Goal: Task Accomplishment & Management: Manage account settings

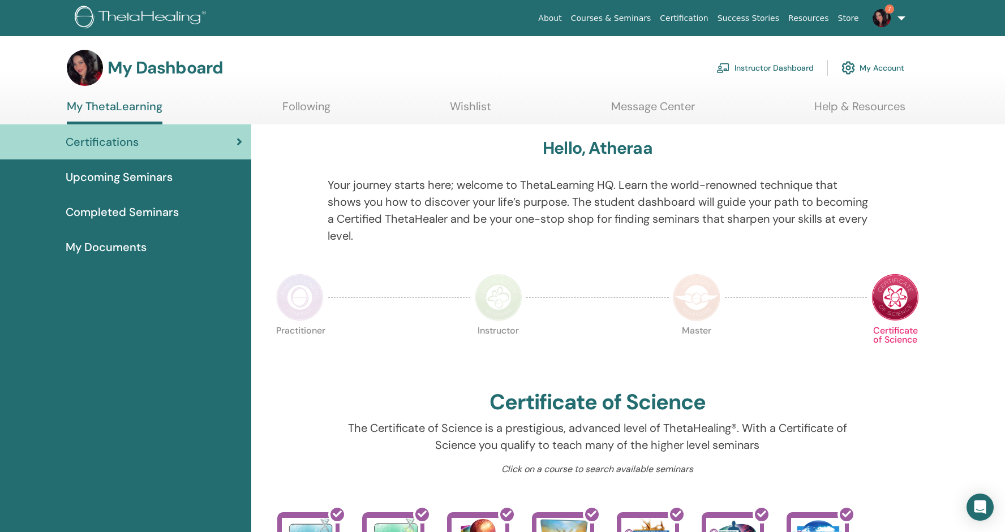
click at [764, 69] on link "Instructor Dashboard" at bounding box center [764, 67] width 97 height 25
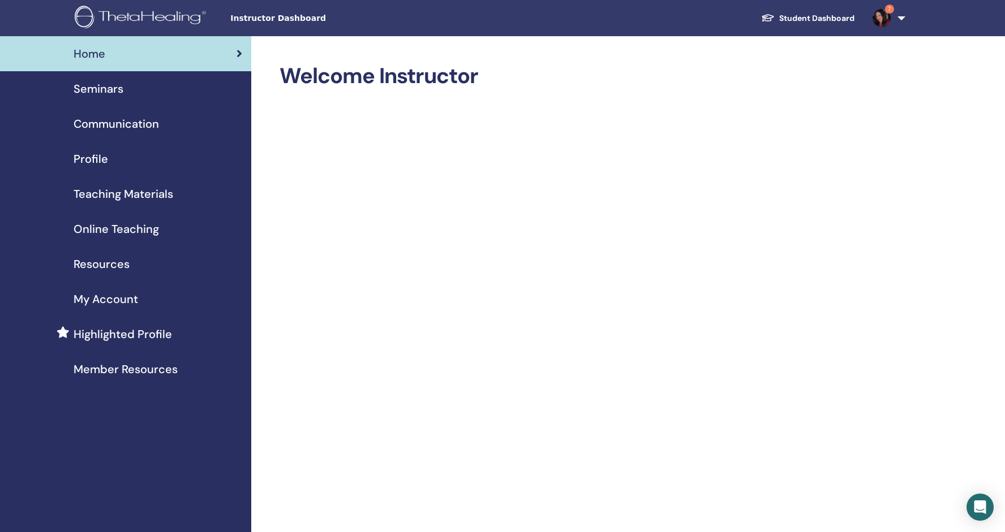
click at [109, 92] on span "Seminars" at bounding box center [99, 88] width 50 height 17
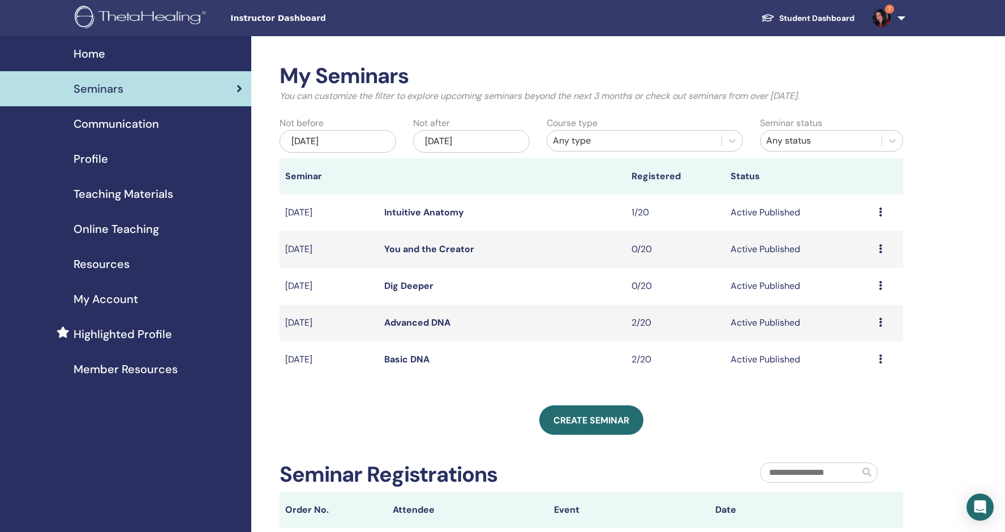
click at [447, 400] on div "My Seminars You can customize the filter to explore upcoming seminars beyond th…" at bounding box center [590, 380] width 623 height 635
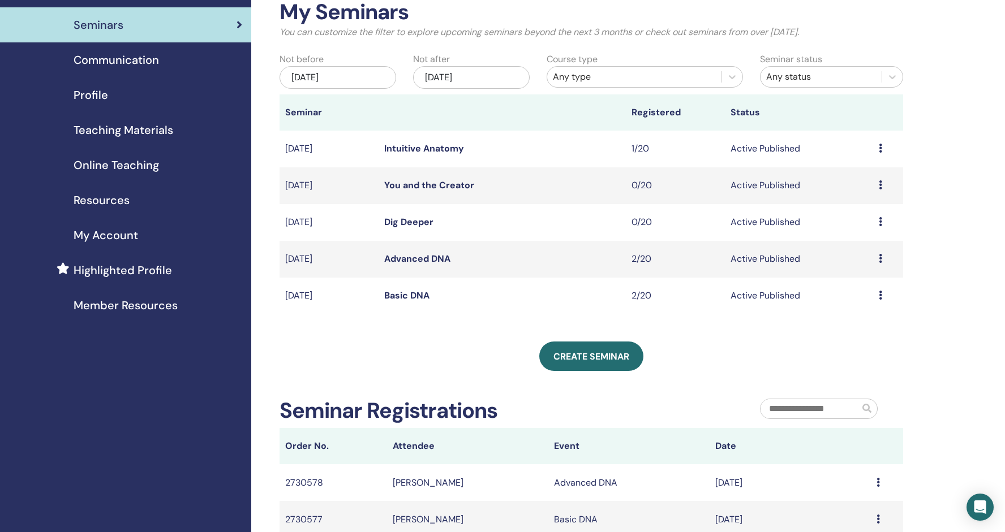
scroll to position [60, 0]
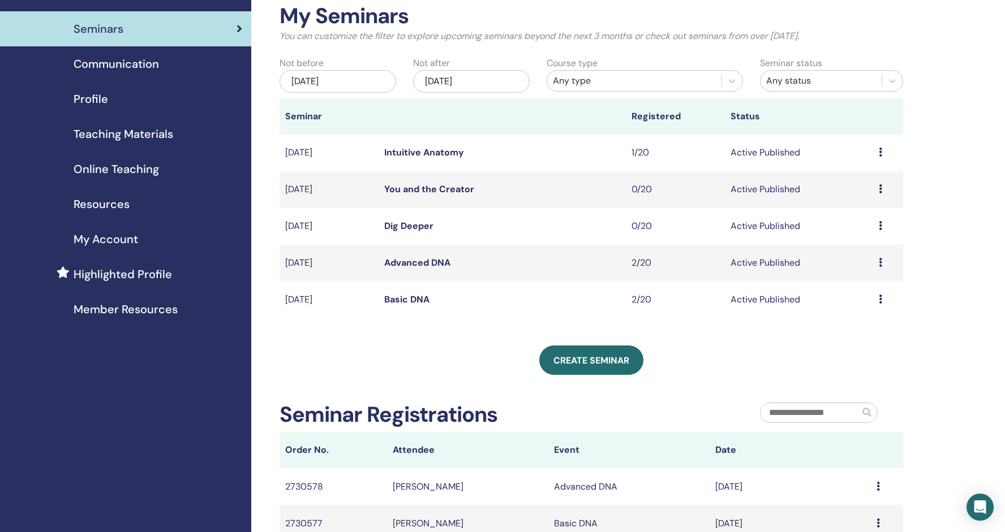
click at [362, 77] on div "Jun/29, 2025" at bounding box center [337, 81] width 117 height 23
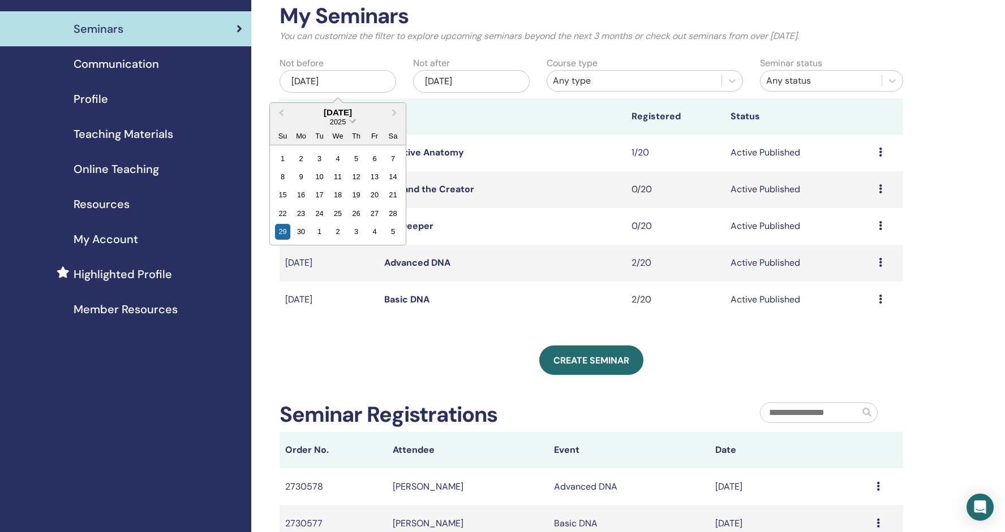
click at [351, 120] on span "Choose Date" at bounding box center [351, 120] width 7 height 7
click at [343, 233] on div "2022" at bounding box center [337, 234] width 67 height 11
click at [286, 175] on div "5" at bounding box center [282, 176] width 15 height 15
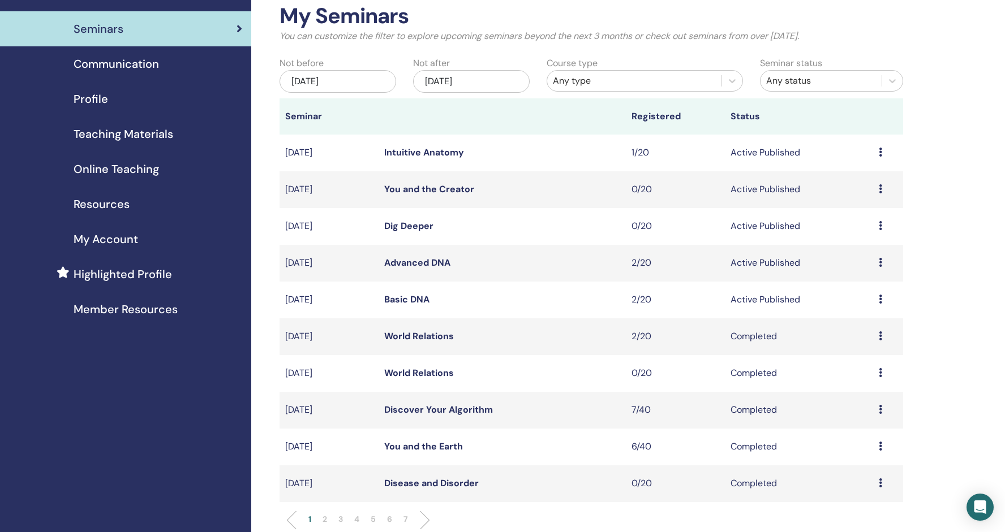
click at [494, 84] on div "[DATE]" at bounding box center [471, 81] width 117 height 23
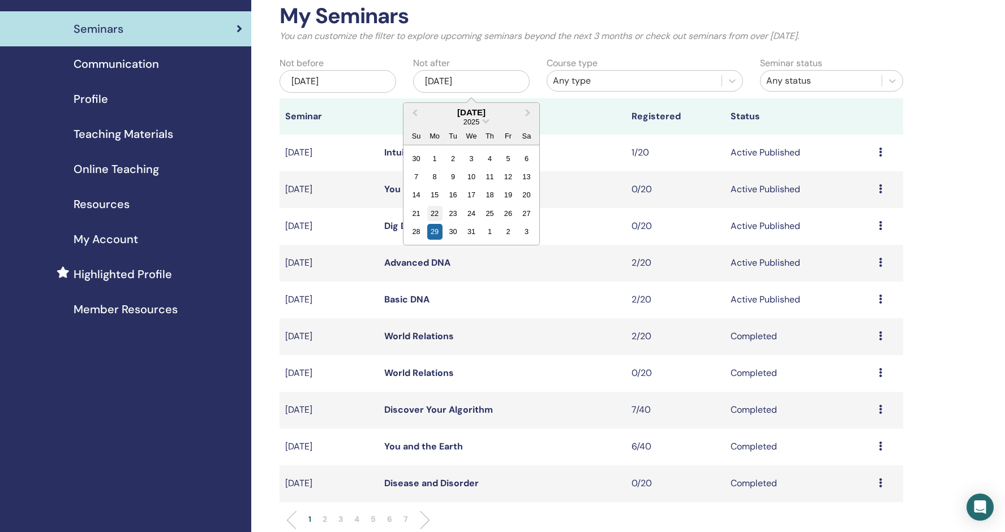
click at [433, 212] on div "22" at bounding box center [433, 213] width 15 height 15
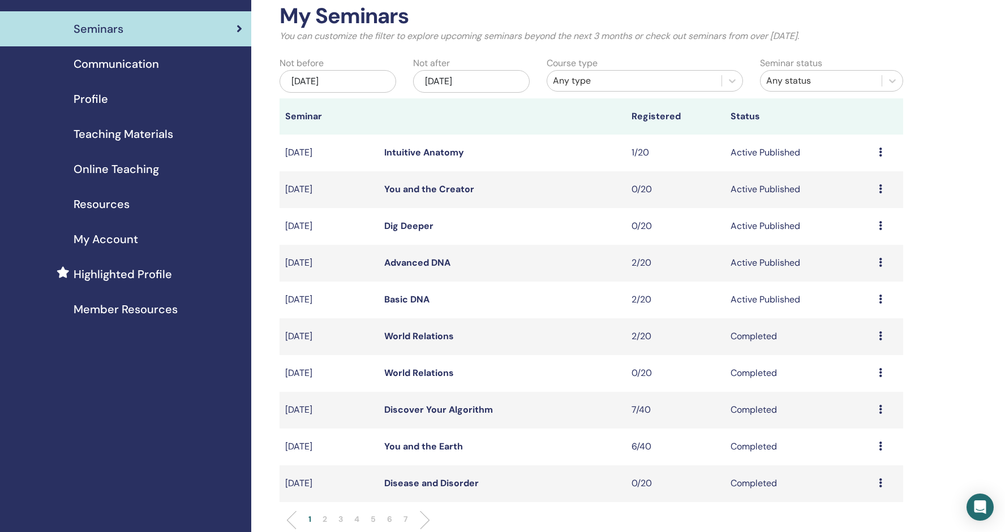
click at [469, 82] on div "Dec/22, 2025" at bounding box center [471, 81] width 117 height 23
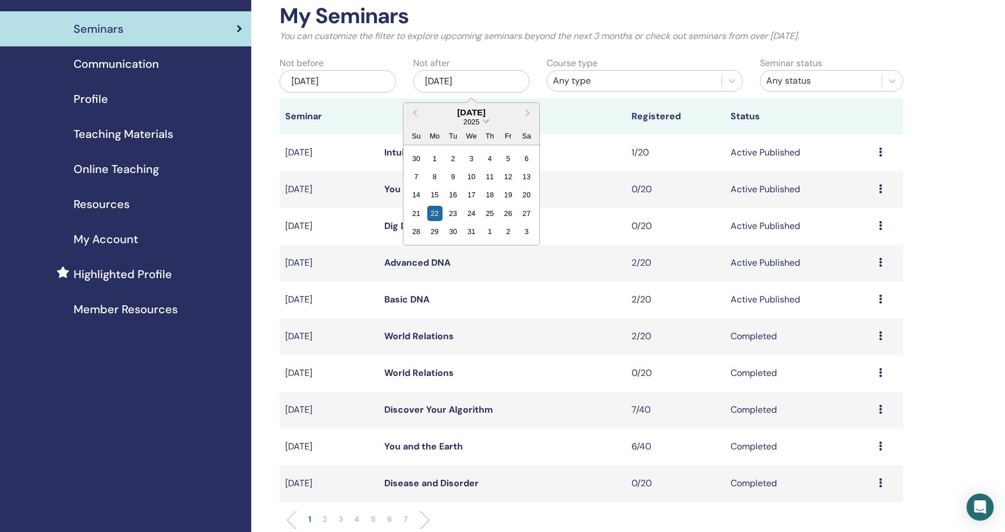
click at [479, 121] on span "2025" at bounding box center [471, 122] width 16 height 8
click at [473, 232] on div "2022" at bounding box center [471, 234] width 67 height 11
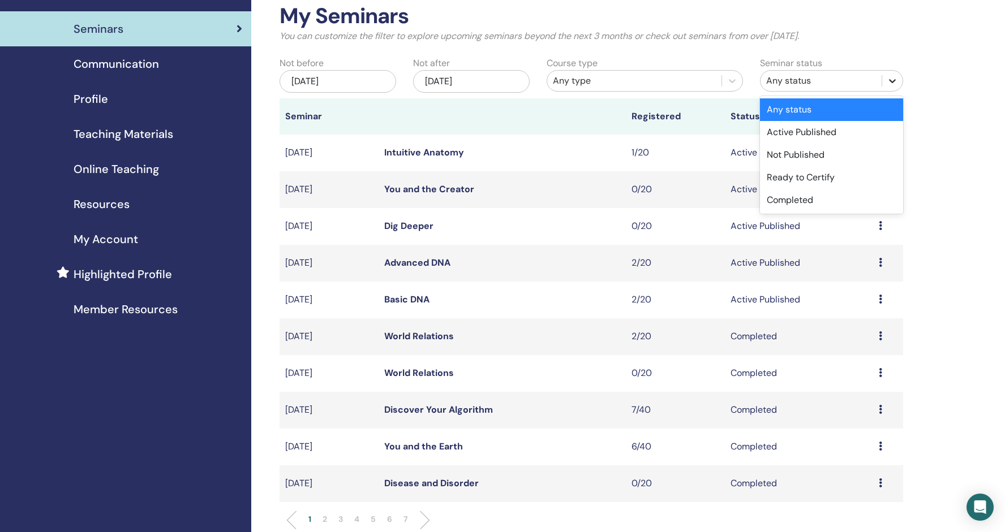
click at [889, 80] on icon at bounding box center [891, 80] width 11 height 11
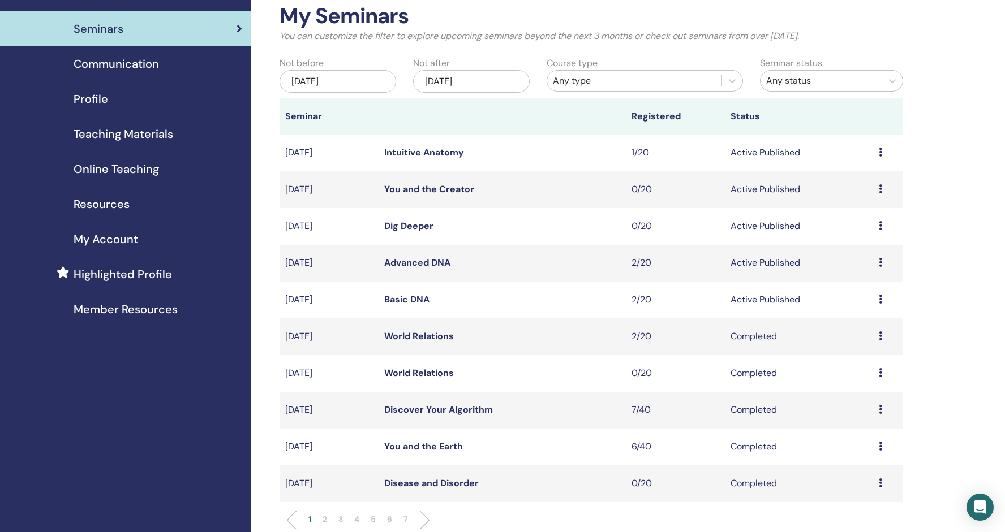
click at [520, 213] on td "Dig Deeper" at bounding box center [501, 226] width 247 height 37
click at [902, 38] on p "You can customize the filter to explore upcoming seminars beyond the next 3 mon…" at bounding box center [590, 36] width 623 height 14
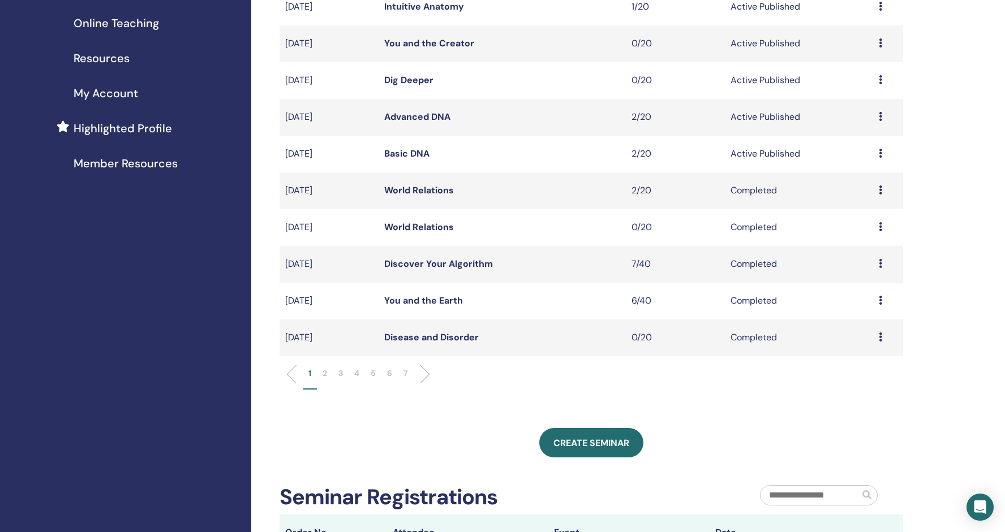
scroll to position [207, 0]
click at [553, 373] on ul "1 2 3 4 5 6 7" at bounding box center [591, 378] width 604 height 22
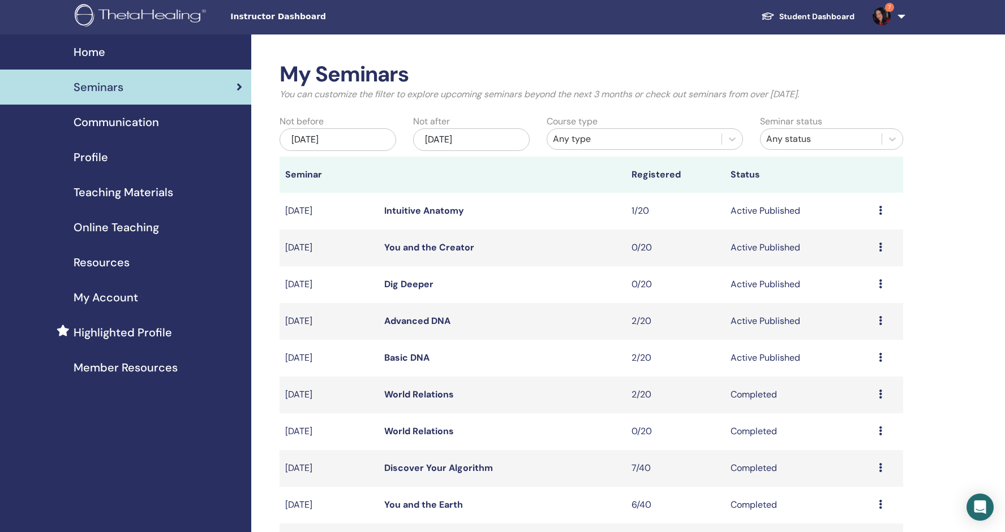
scroll to position [-1, 0]
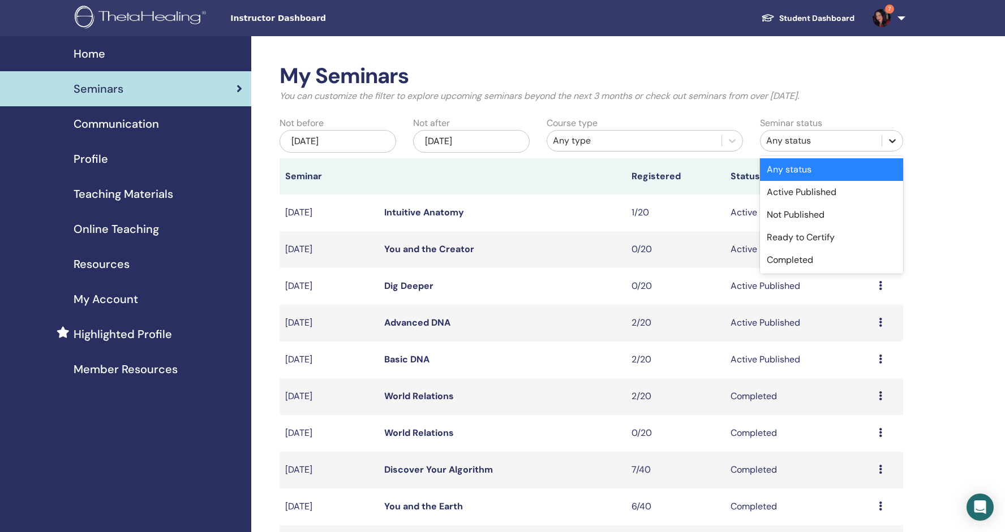
click at [889, 139] on icon at bounding box center [891, 140] width 11 height 11
click at [834, 195] on div "Active Published" at bounding box center [831, 192] width 143 height 23
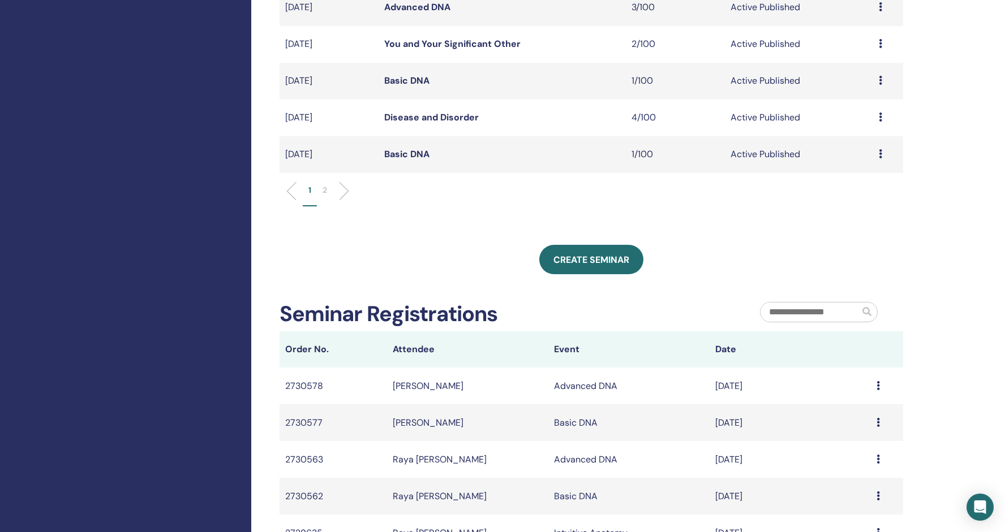
scroll to position [402, 0]
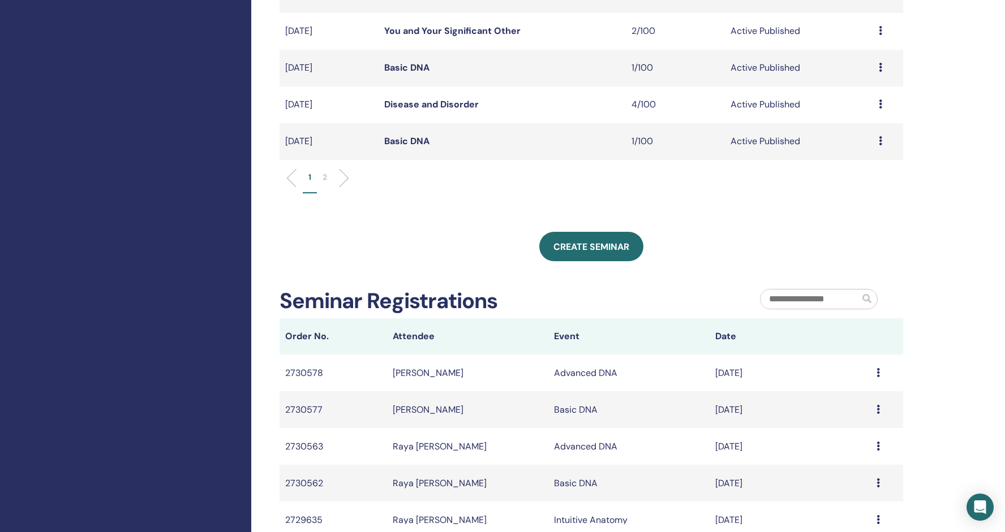
click at [322, 178] on li "2" at bounding box center [325, 182] width 16 height 22
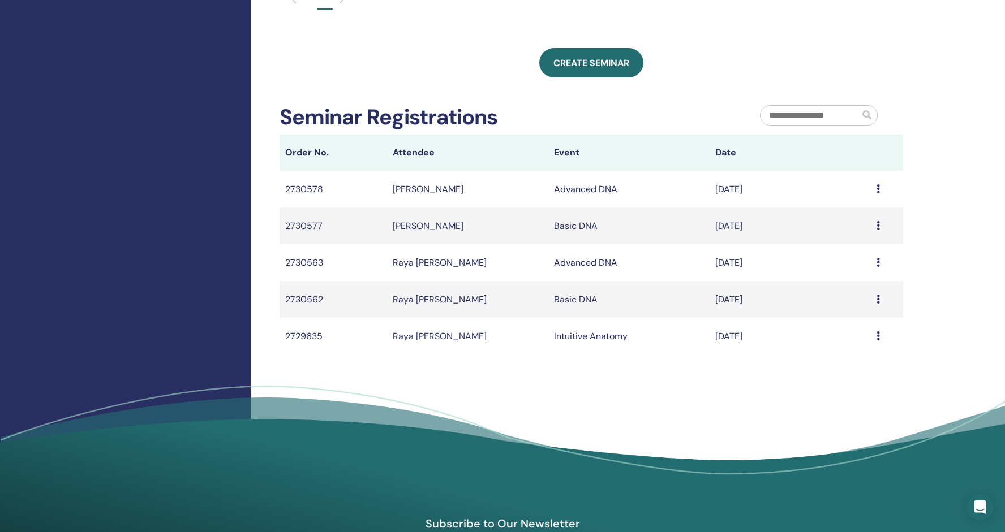
click at [397, 364] on div "My Seminars You can customize the filter to explore upcoming seminars beyond th…" at bounding box center [627, 66] width 753 height 865
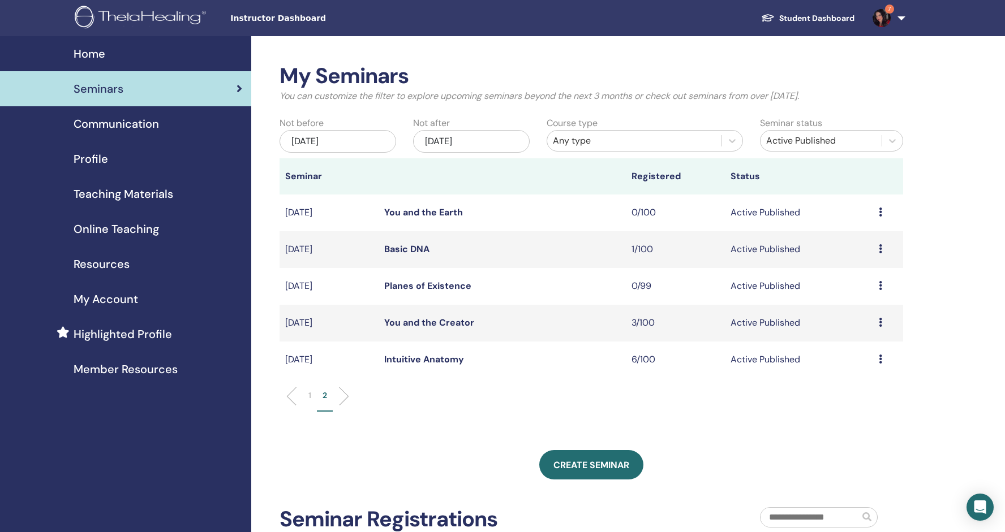
scroll to position [0, 0]
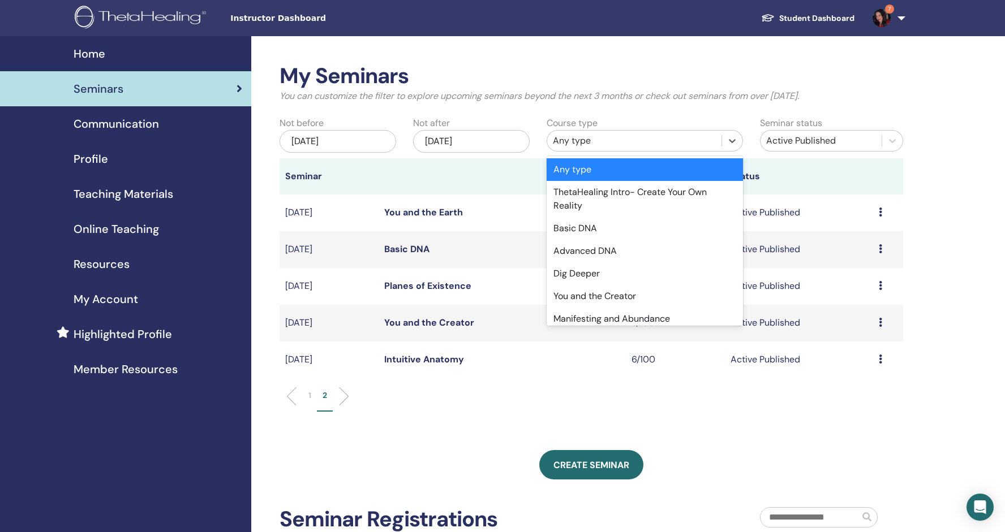
click at [597, 139] on div "Any type" at bounding box center [634, 141] width 163 height 14
click at [588, 217] on div "Basic DNA" at bounding box center [644, 228] width 196 height 23
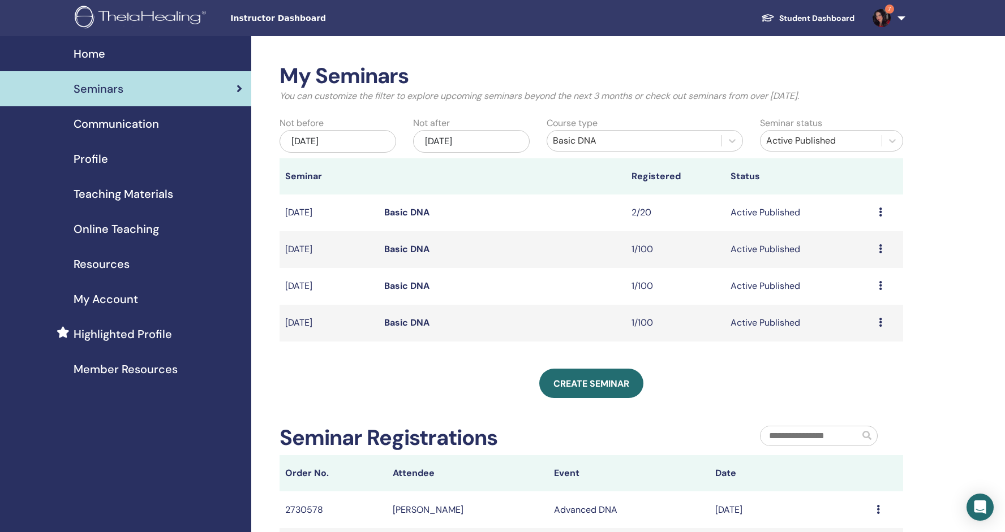
click at [542, 282] on td "Basic DNA" at bounding box center [501, 286] width 247 height 37
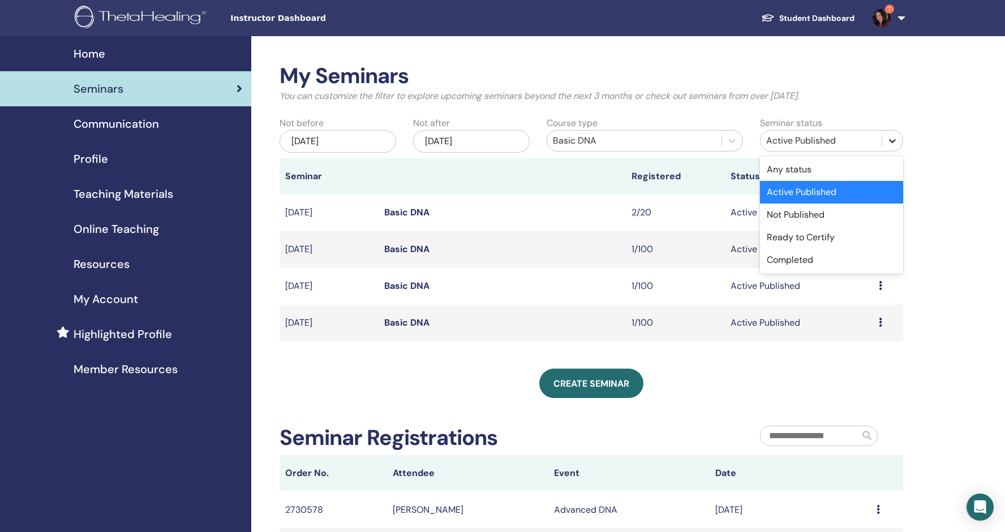
click at [890, 137] on icon at bounding box center [891, 140] width 11 height 11
click at [832, 166] on div "Any status" at bounding box center [831, 169] width 143 height 23
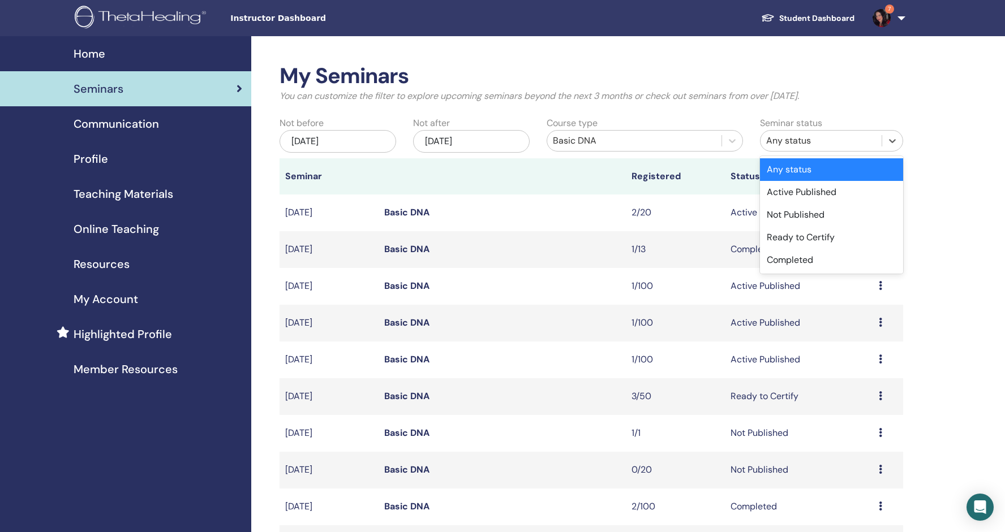
click at [486, 349] on td "Basic DNA" at bounding box center [501, 360] width 247 height 37
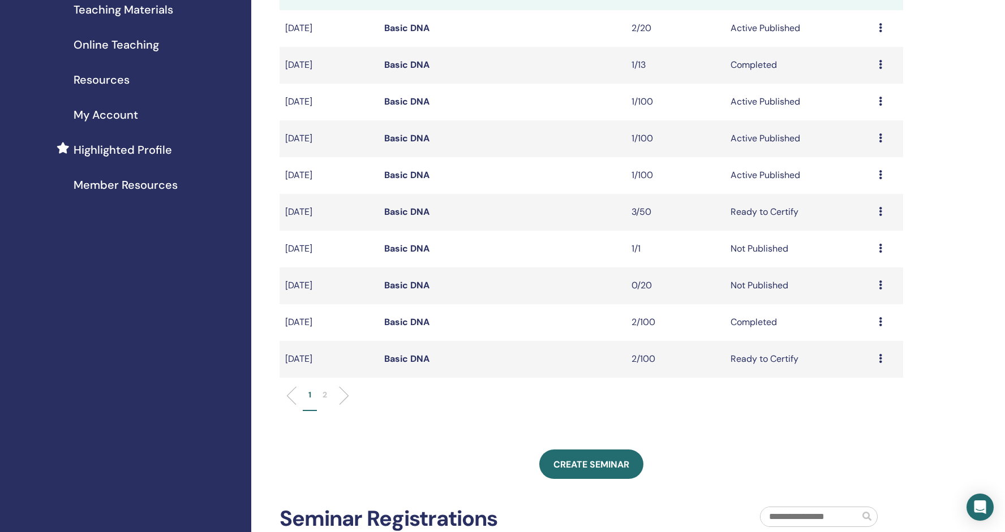
scroll to position [196, 0]
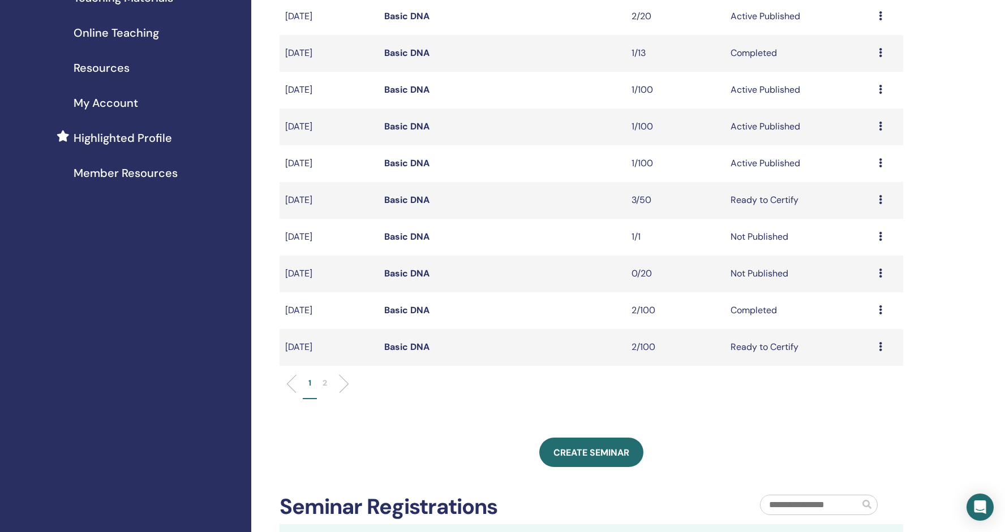
click at [411, 346] on link "Basic DNA" at bounding box center [406, 347] width 45 height 12
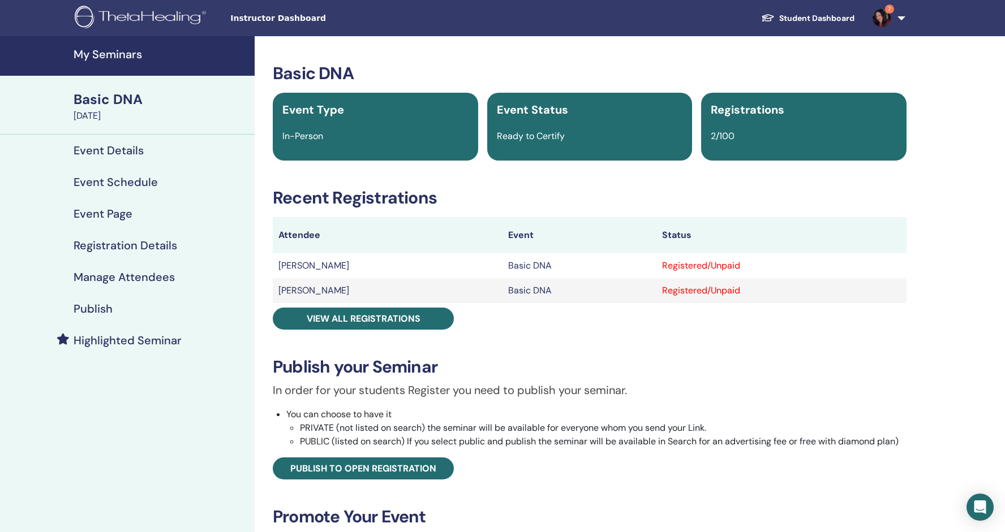
click at [740, 287] on div "Registered/Unpaid" at bounding box center [781, 291] width 239 height 14
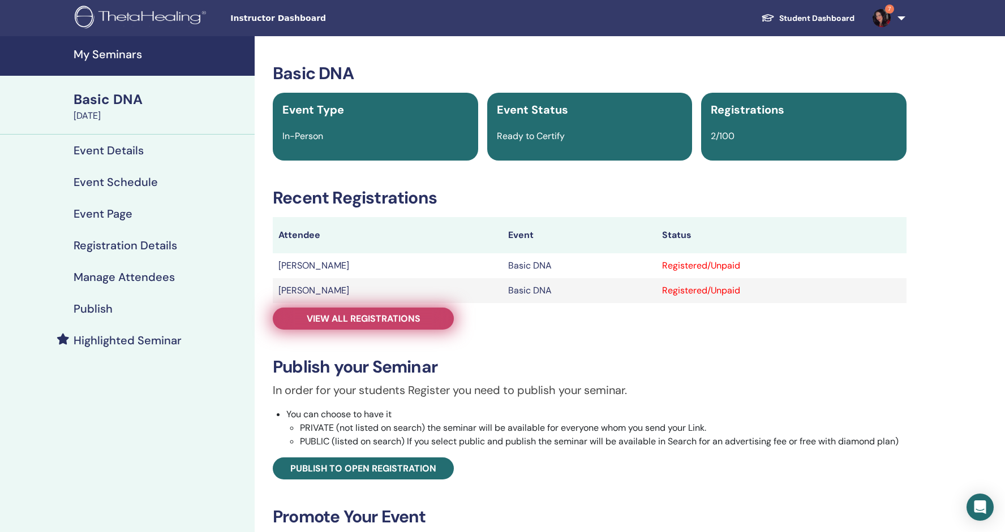
click at [430, 321] on link "View all registrations" at bounding box center [363, 319] width 181 height 22
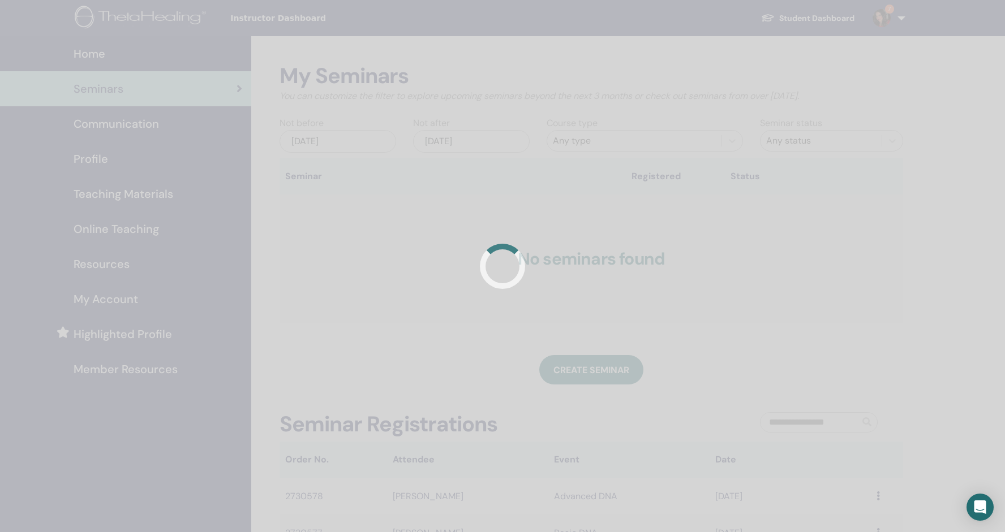
scroll to position [8, 0]
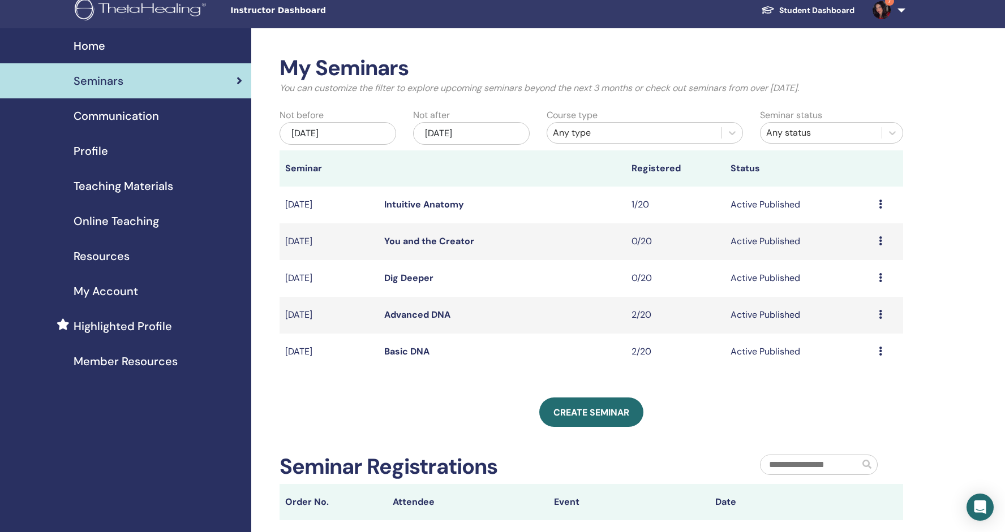
click at [350, 132] on div "[DATE]" at bounding box center [337, 133] width 117 height 23
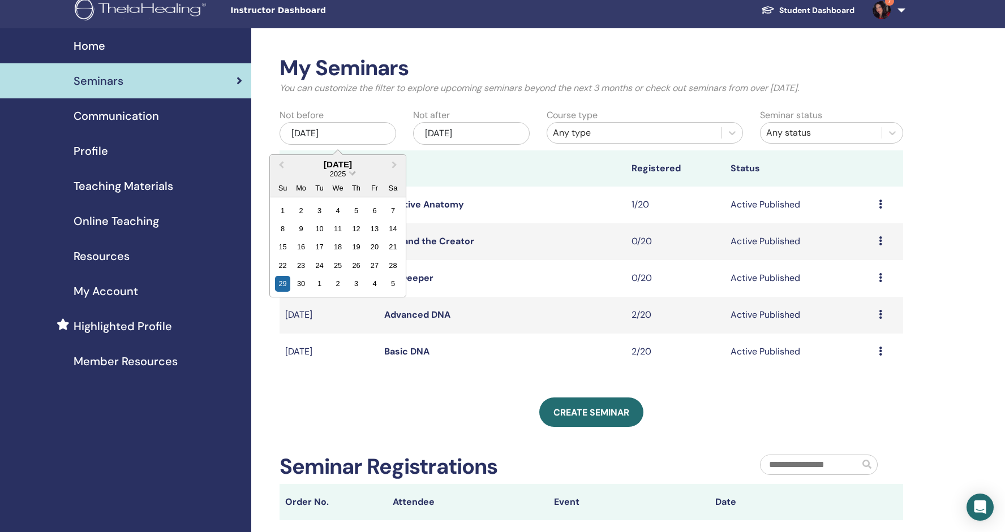
click at [346, 172] on div "2025" at bounding box center [337, 174] width 17 height 10
click at [341, 281] on div "2022" at bounding box center [337, 286] width 67 height 11
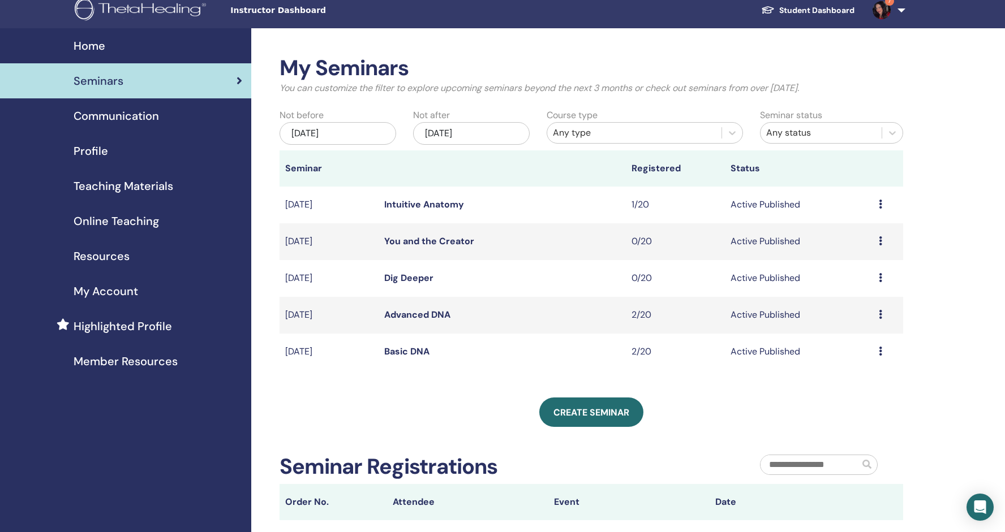
click at [477, 133] on div "Dec/29, 2025" at bounding box center [471, 133] width 117 height 23
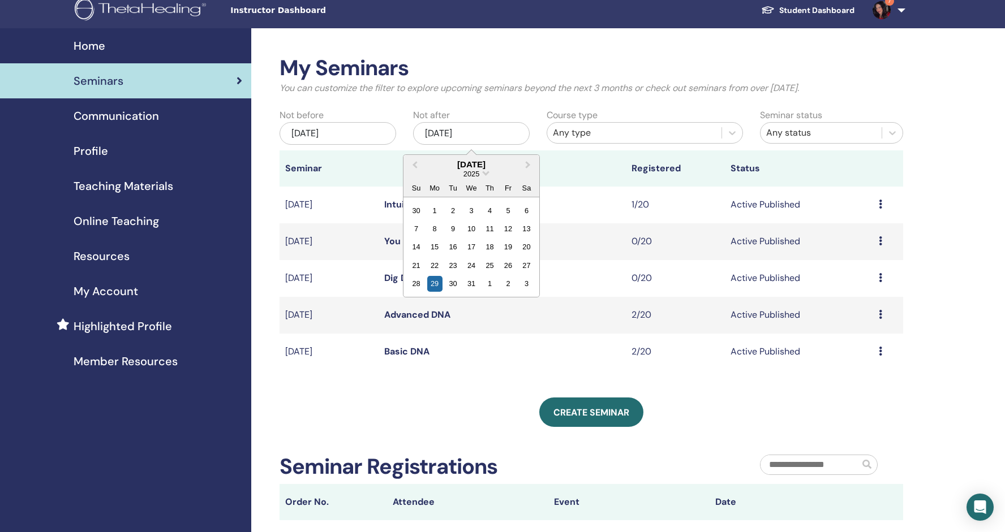
click at [482, 171] on div "2025" at bounding box center [471, 174] width 136 height 10
click at [486, 173] on span "Choose Date" at bounding box center [485, 172] width 7 height 7
click at [479, 288] on div "2022" at bounding box center [471, 286] width 67 height 11
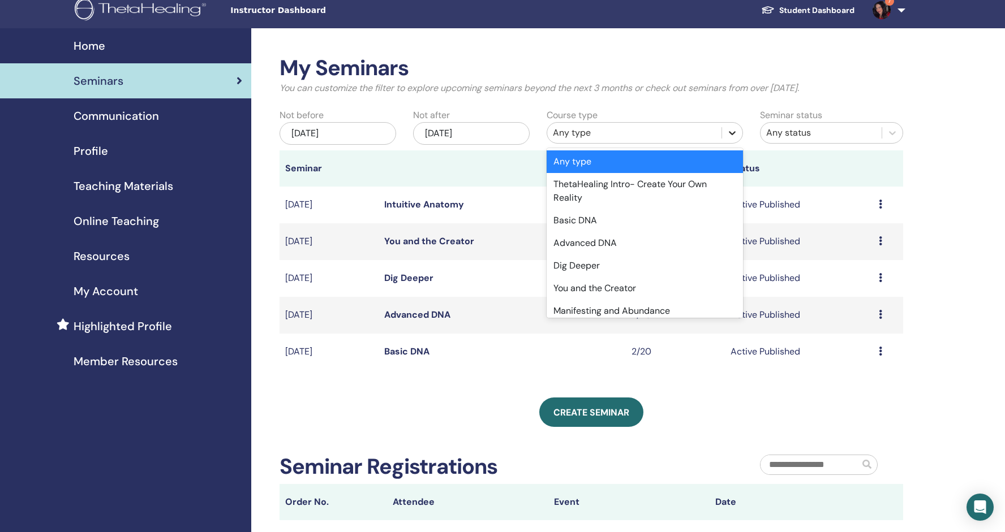
click at [726, 129] on icon at bounding box center [731, 132] width 11 height 11
click at [644, 232] on div "Advanced DNA" at bounding box center [644, 243] width 196 height 23
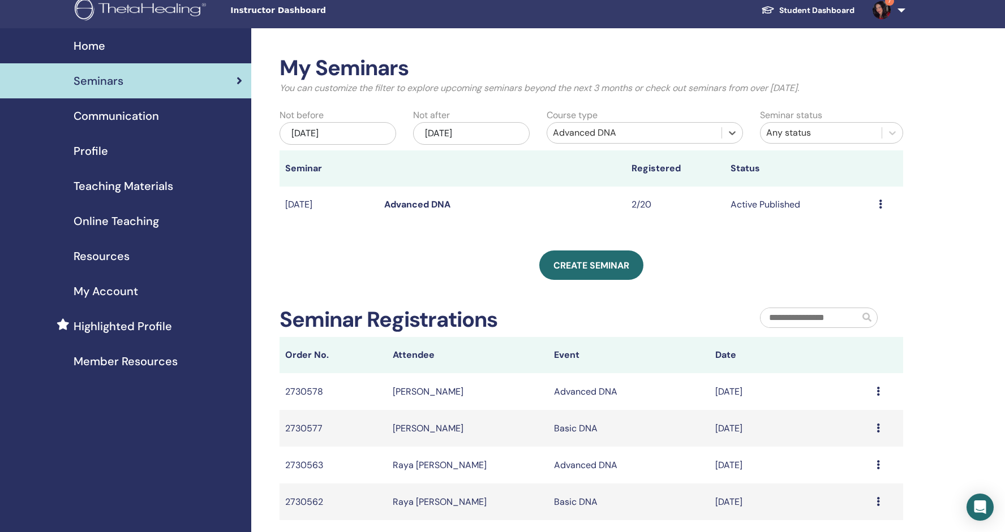
click at [684, 282] on div "My Seminars You can customize the filter to explore upcoming seminars beyond th…" at bounding box center [590, 299] width 623 height 488
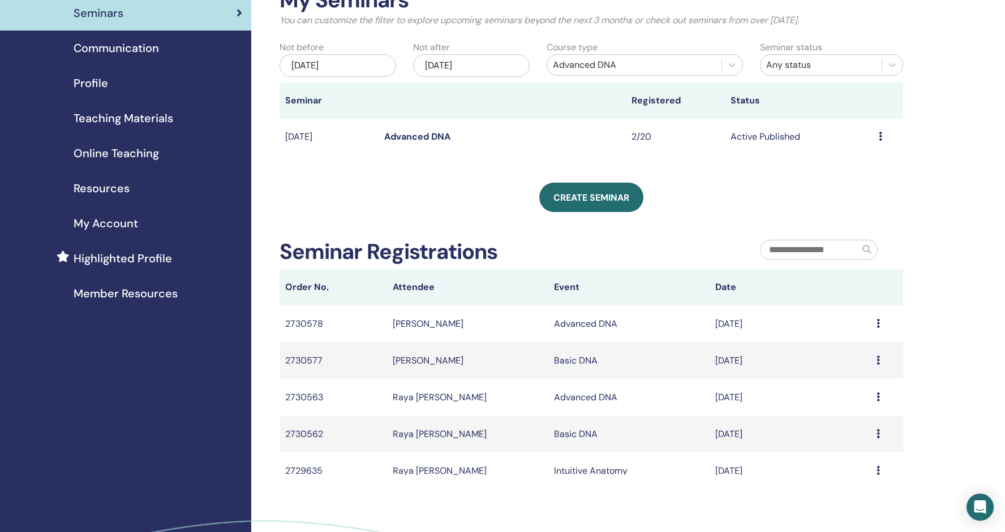
scroll to position [94, 0]
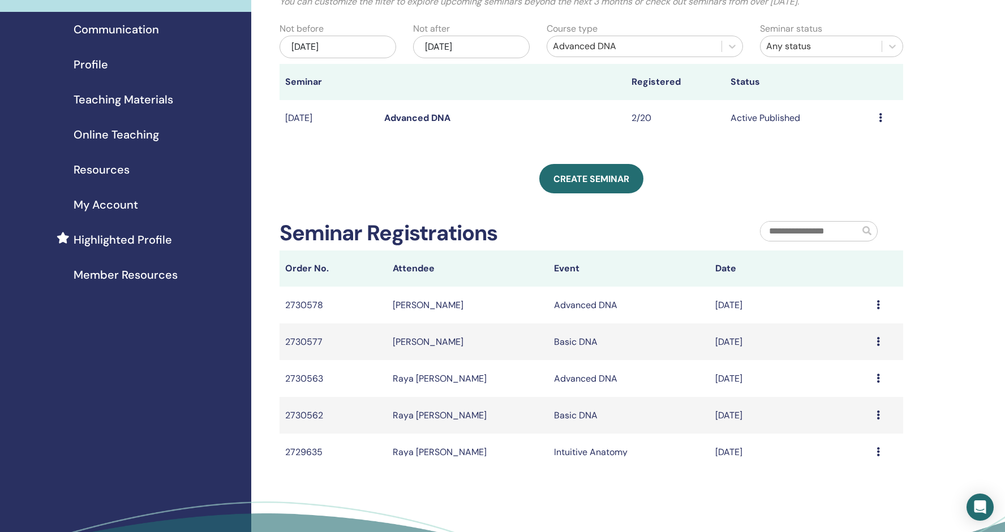
click at [452, 148] on div "My Seminars You can customize the filter to explore upcoming seminars beyond th…" at bounding box center [590, 213] width 623 height 488
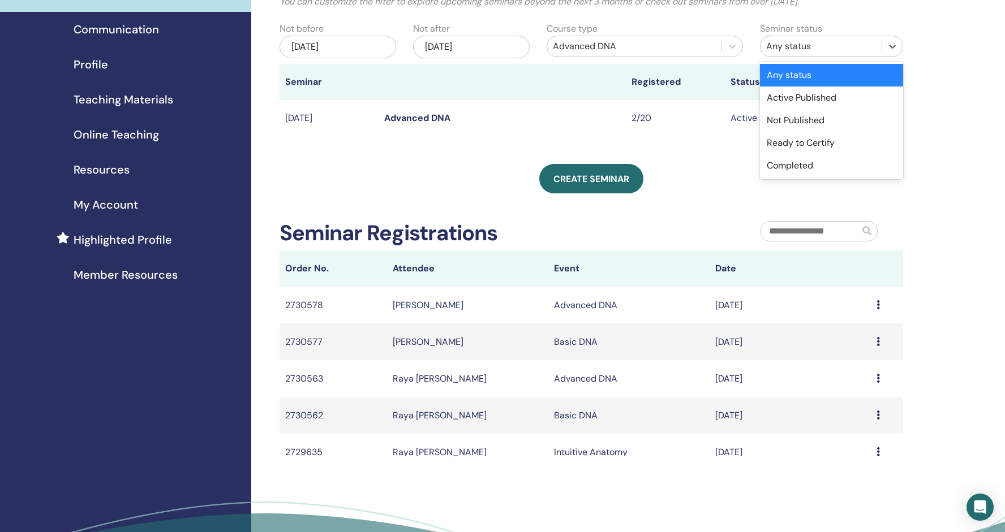
click at [876, 42] on div "Any status" at bounding box center [820, 46] width 121 height 18
click at [837, 94] on div "Active Published" at bounding box center [831, 98] width 143 height 23
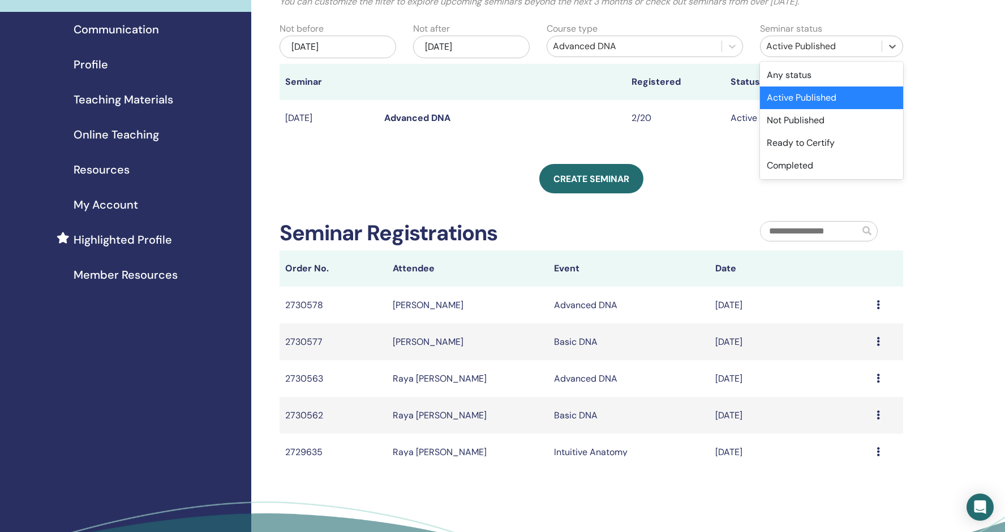
click at [876, 47] on div "Active Published" at bounding box center [820, 46] width 121 height 18
click at [828, 100] on div "Active Published" at bounding box center [831, 98] width 143 height 23
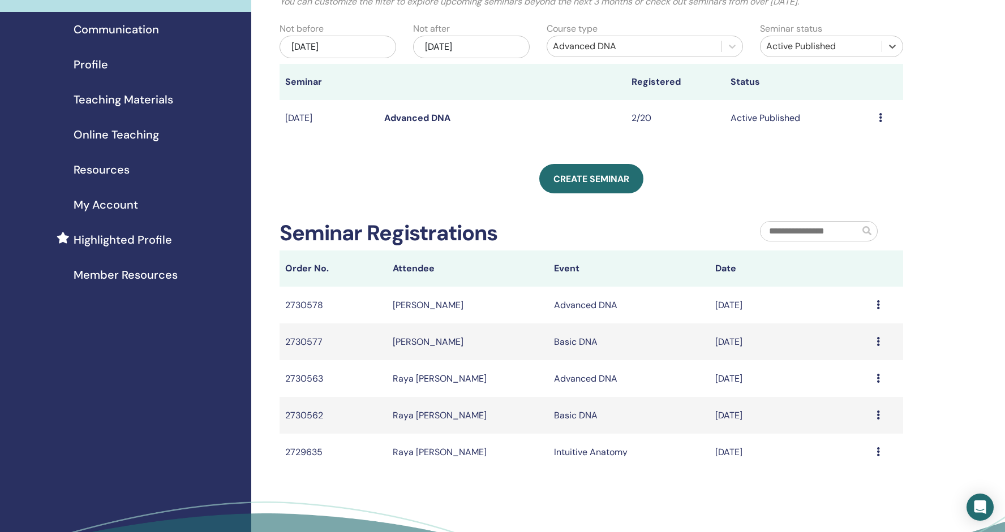
click at [863, 45] on div "Active Published" at bounding box center [821, 47] width 110 height 14
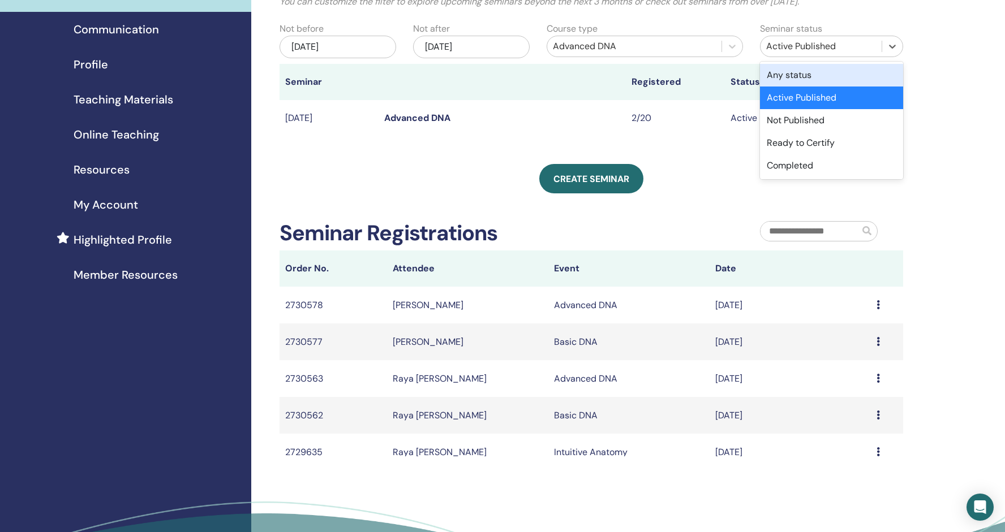
click at [792, 71] on div "Any status" at bounding box center [831, 75] width 143 height 23
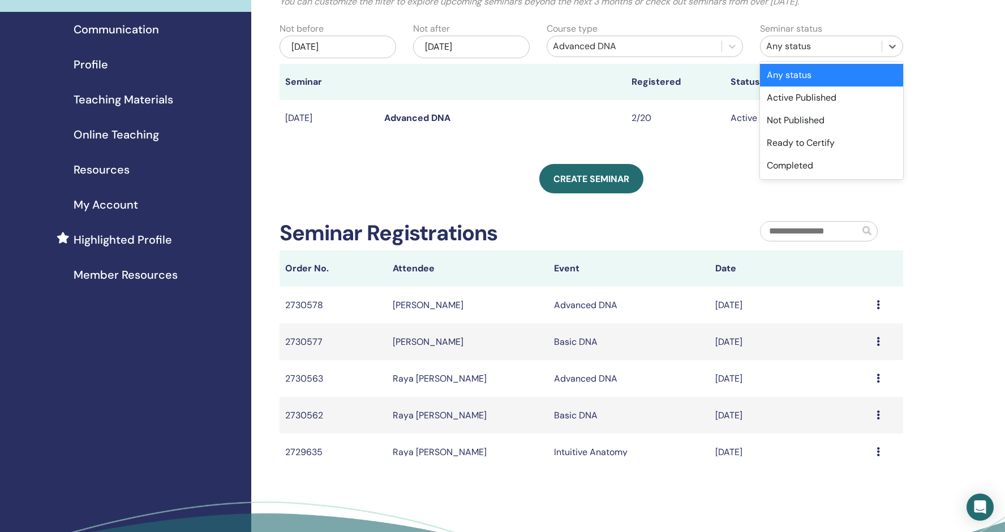
click at [816, 40] on div "Any status" at bounding box center [821, 47] width 110 height 14
click at [804, 167] on div "Completed" at bounding box center [831, 165] width 143 height 23
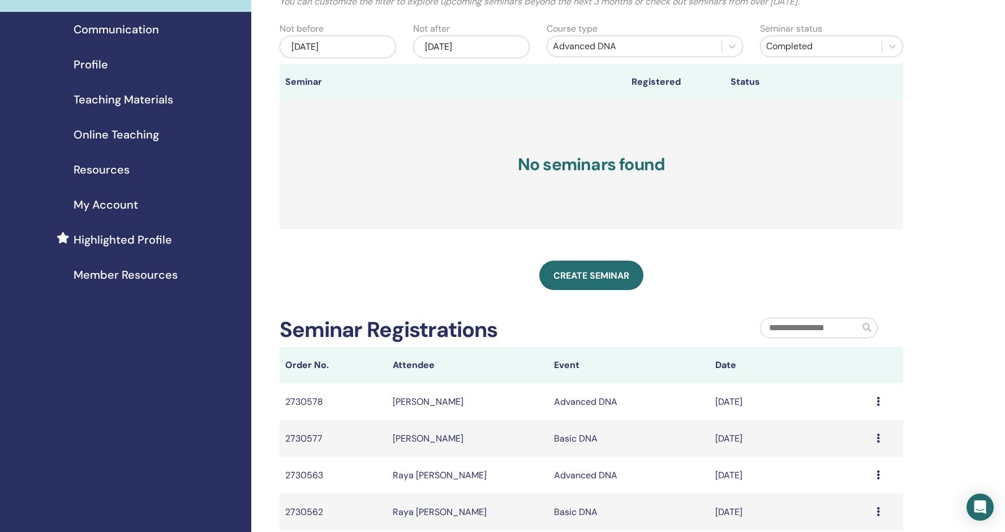
click at [736, 171] on h3 "No seminars found" at bounding box center [590, 164] width 623 height 129
click at [368, 49] on div "Jun/29, 2025" at bounding box center [337, 47] width 117 height 23
click at [349, 85] on span "Choose Date" at bounding box center [351, 85] width 7 height 7
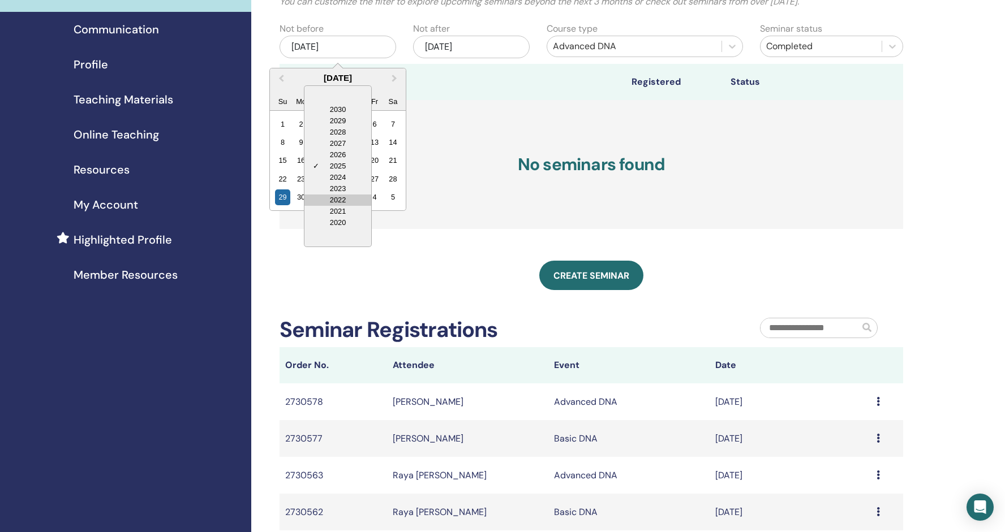
click at [346, 197] on div "2022" at bounding box center [337, 200] width 67 height 11
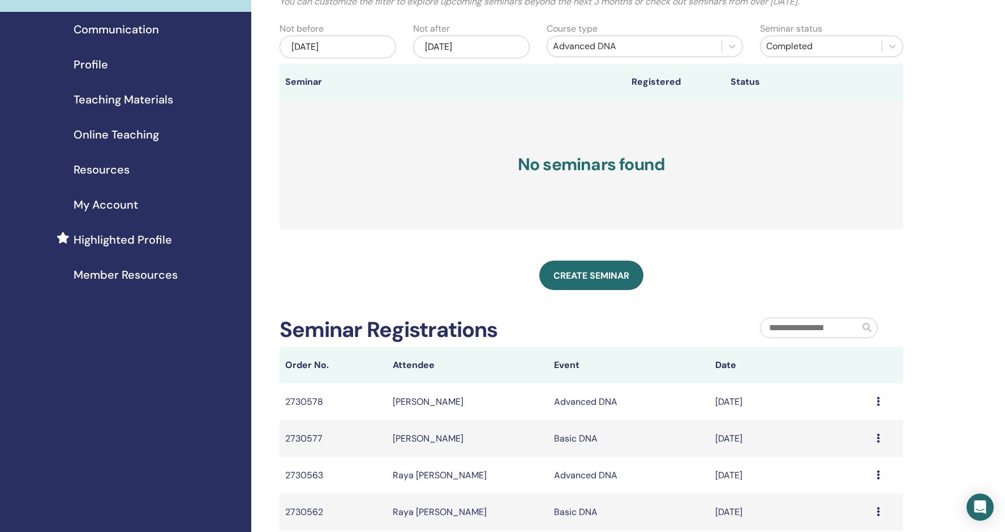
click at [337, 40] on div "Jun/29, 2025" at bounding box center [337, 47] width 117 height 23
click at [348, 83] on div "2025" at bounding box center [338, 88] width 136 height 10
click at [350, 85] on span "Choose Date" at bounding box center [351, 85] width 7 height 7
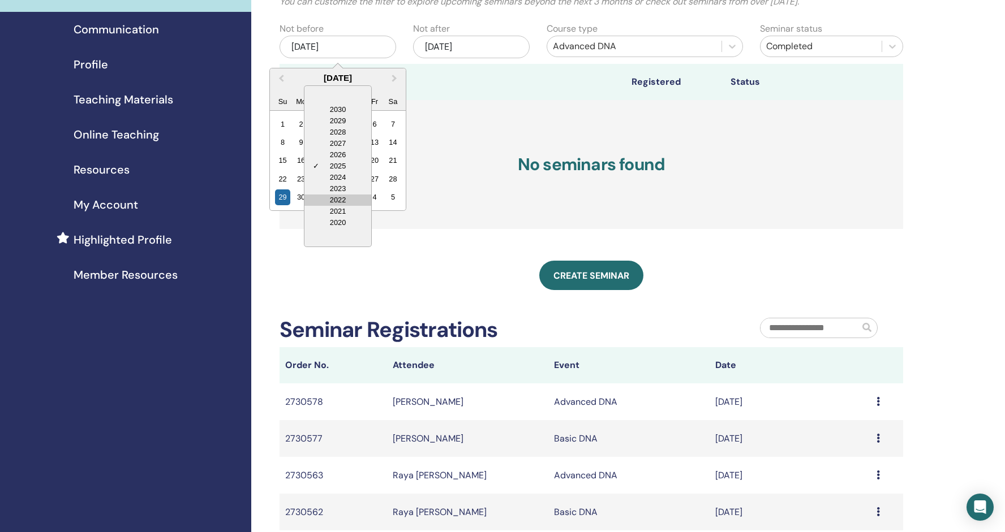
click at [342, 199] on div "2022" at bounding box center [337, 200] width 67 height 11
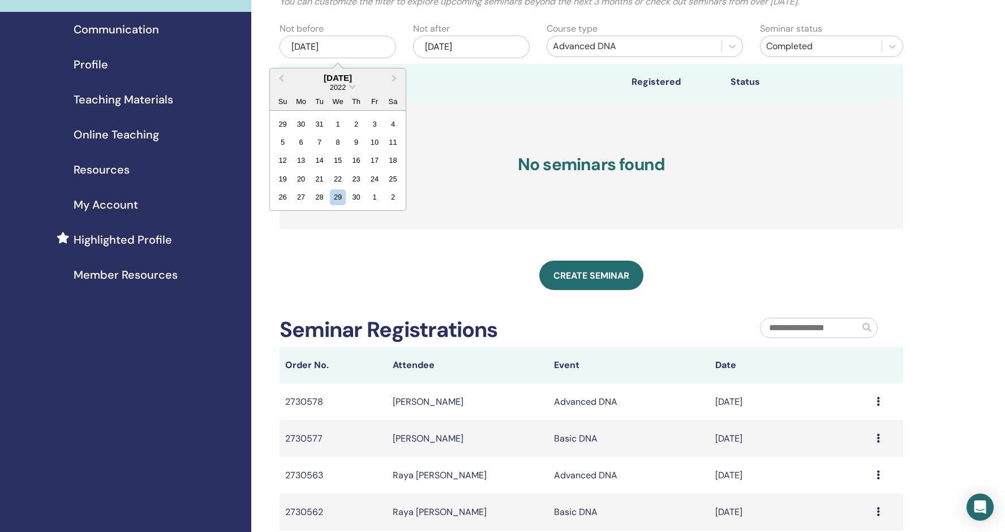
click at [347, 88] on div "2022" at bounding box center [338, 88] width 136 height 10
click at [342, 44] on div "Jun/29, 2025" at bounding box center [337, 47] width 117 height 23
click at [340, 122] on div "4" at bounding box center [337, 123] width 15 height 15
click at [355, 46] on div "Jun/04, 2025" at bounding box center [337, 47] width 117 height 23
click at [344, 87] on span "2025" at bounding box center [338, 87] width 16 height 8
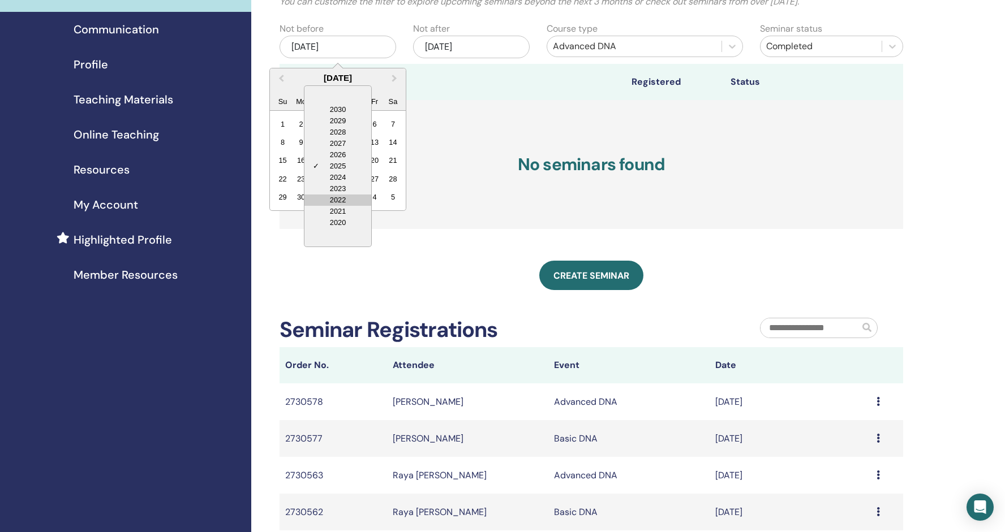
click at [346, 197] on div "2022" at bounding box center [337, 200] width 67 height 11
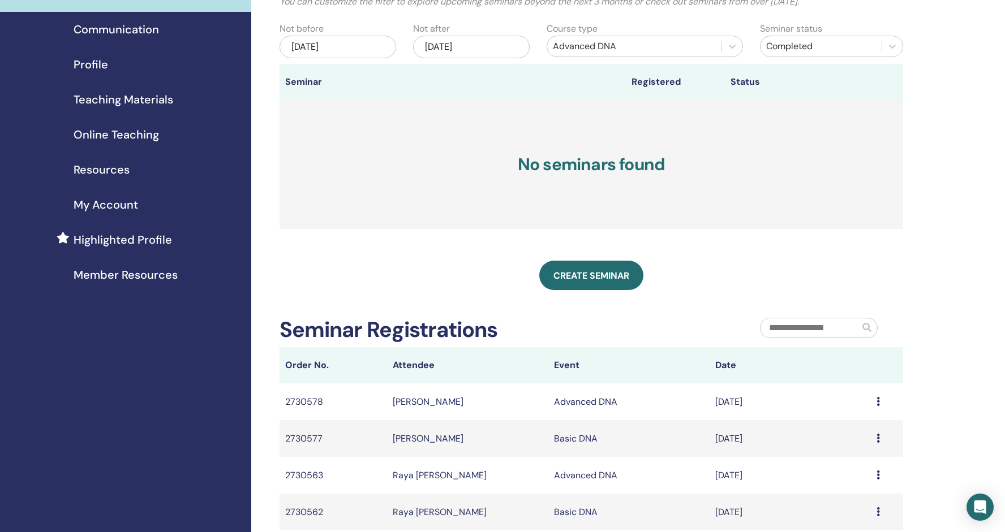
click at [353, 51] on div "Jun/04, 2025" at bounding box center [337, 47] width 117 height 23
click at [348, 46] on div "Jun/04, 2025" at bounding box center [337, 47] width 117 height 23
click at [338, 44] on div "Jun/04, 2025" at bounding box center [337, 47] width 117 height 23
click at [345, 80] on div "June 2025" at bounding box center [338, 78] width 136 height 10
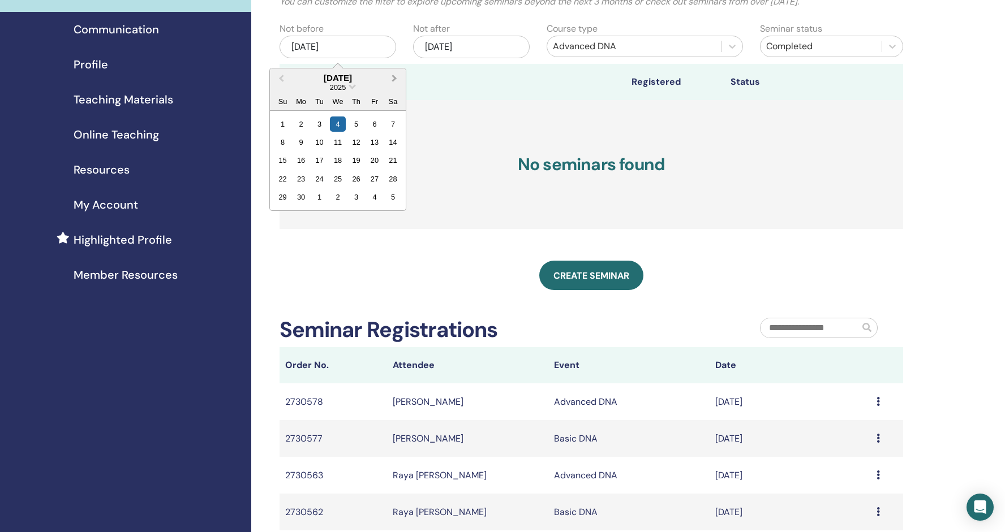
click at [395, 75] on button "Next Month" at bounding box center [395, 79] width 18 height 18
click at [281, 77] on span "Previous Month" at bounding box center [281, 78] width 0 height 12
click at [350, 85] on span "Choose Date" at bounding box center [351, 85] width 7 height 7
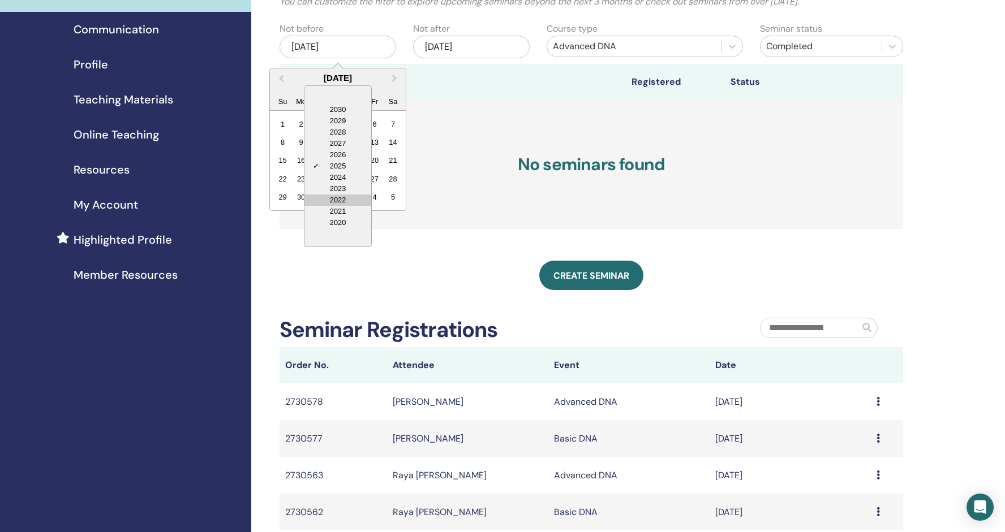
click at [339, 200] on div "2022" at bounding box center [337, 200] width 67 height 11
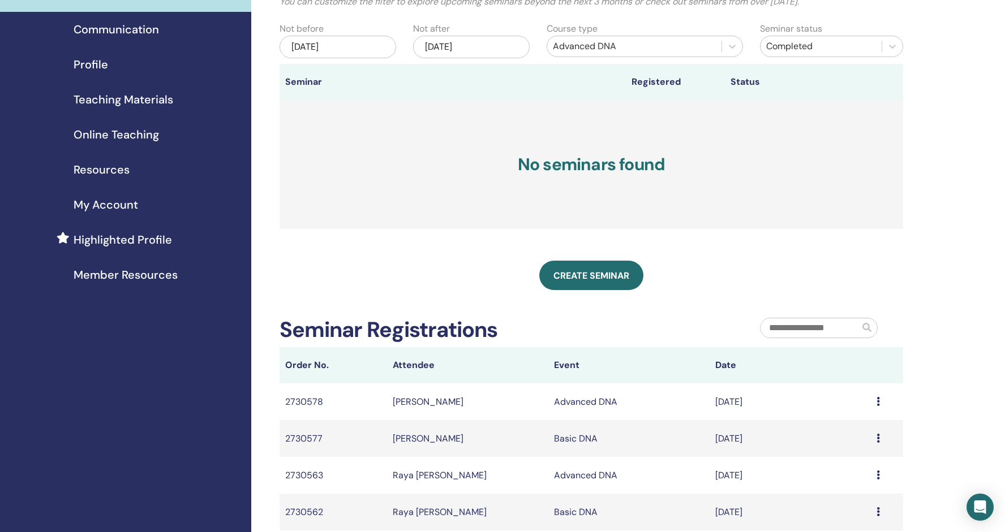
click at [477, 44] on div "Dec/29, 2025" at bounding box center [471, 47] width 117 height 23
click at [486, 85] on span "Choose Date" at bounding box center [485, 85] width 7 height 7
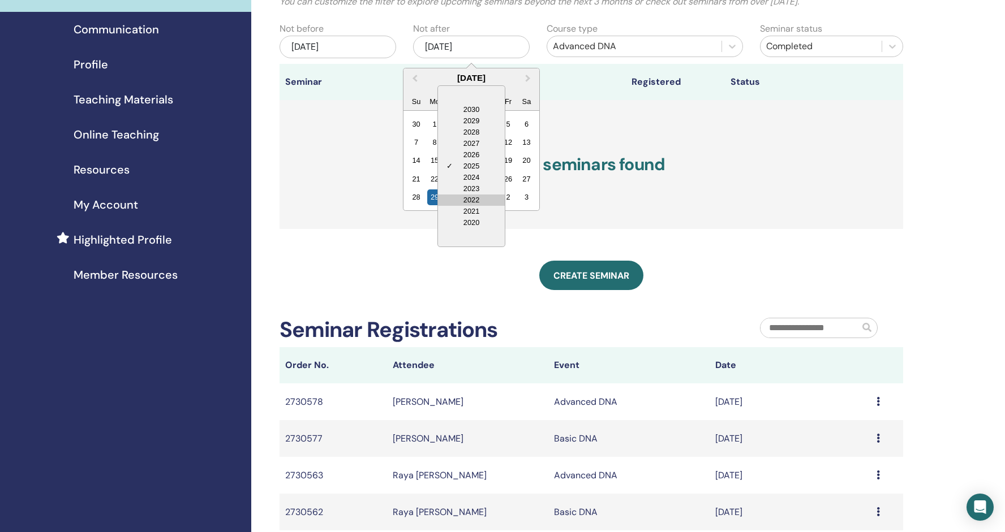
click at [470, 198] on div "2022" at bounding box center [471, 200] width 67 height 11
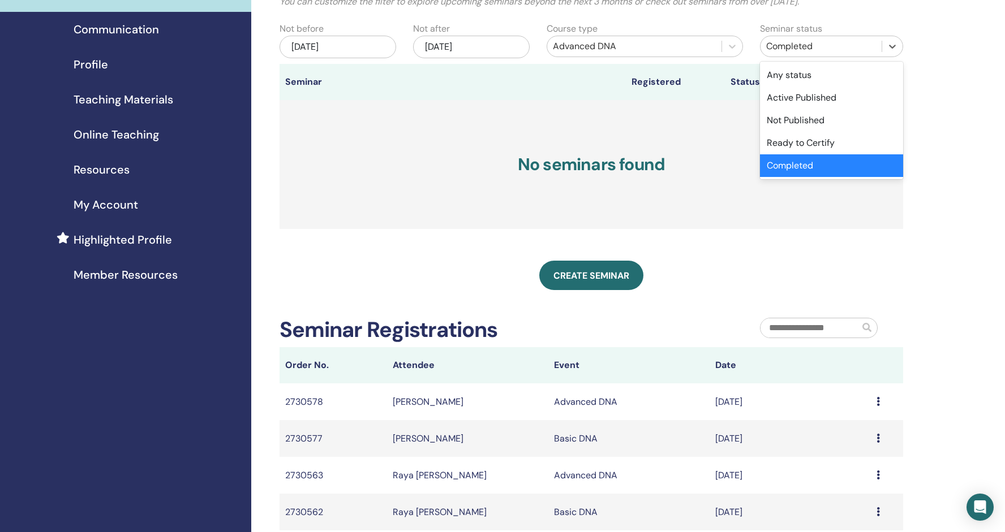
click at [801, 46] on div "Completed" at bounding box center [821, 47] width 110 height 14
click at [780, 165] on div "Completed" at bounding box center [831, 165] width 143 height 23
click at [825, 48] on div "Completed" at bounding box center [821, 47] width 110 height 14
click at [804, 71] on div "Any status" at bounding box center [831, 75] width 143 height 23
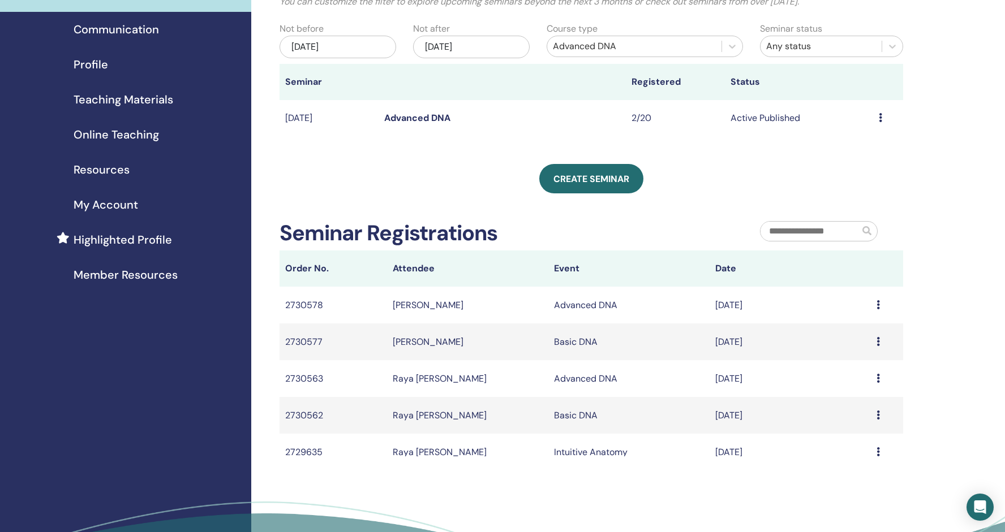
click at [344, 46] on div "Jun/04, 2025" at bounding box center [337, 47] width 117 height 23
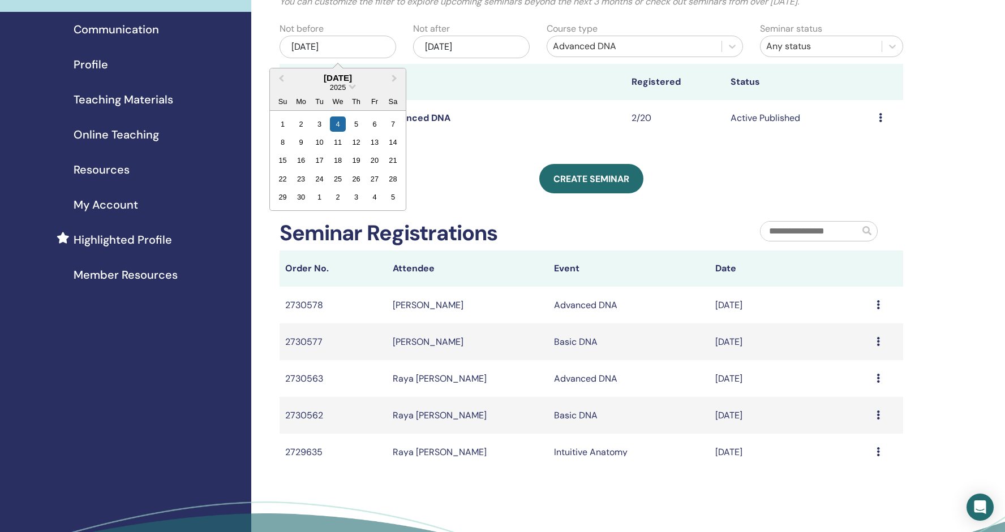
click at [348, 86] on div "2025" at bounding box center [338, 88] width 136 height 10
click at [348, 85] on div "2025" at bounding box center [338, 88] width 136 height 10
click at [350, 87] on span "Choose Date" at bounding box center [351, 85] width 7 height 7
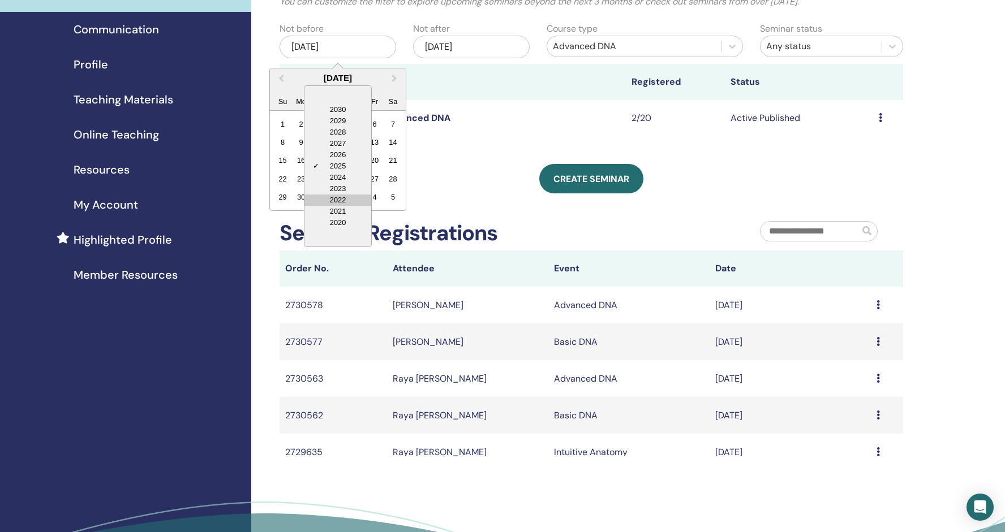
click at [347, 196] on div "2022" at bounding box center [337, 200] width 67 height 11
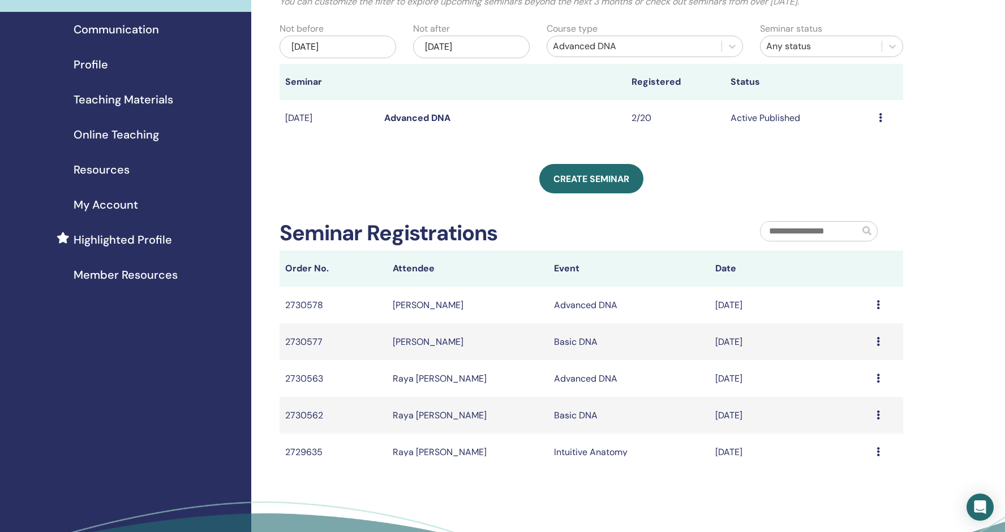
click at [342, 46] on div "Jun/04, 2025" at bounding box center [337, 47] width 117 height 23
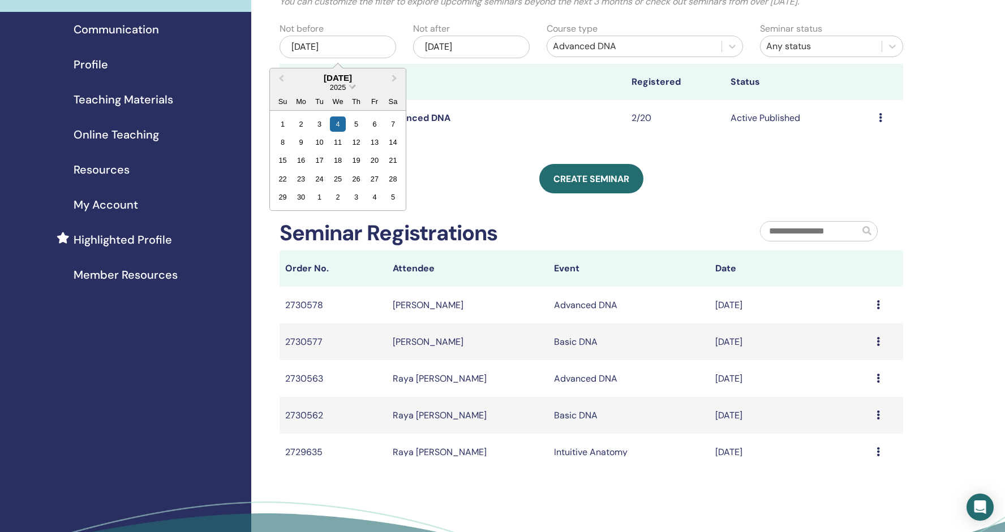
click at [342, 85] on span "2025" at bounding box center [338, 87] width 16 height 8
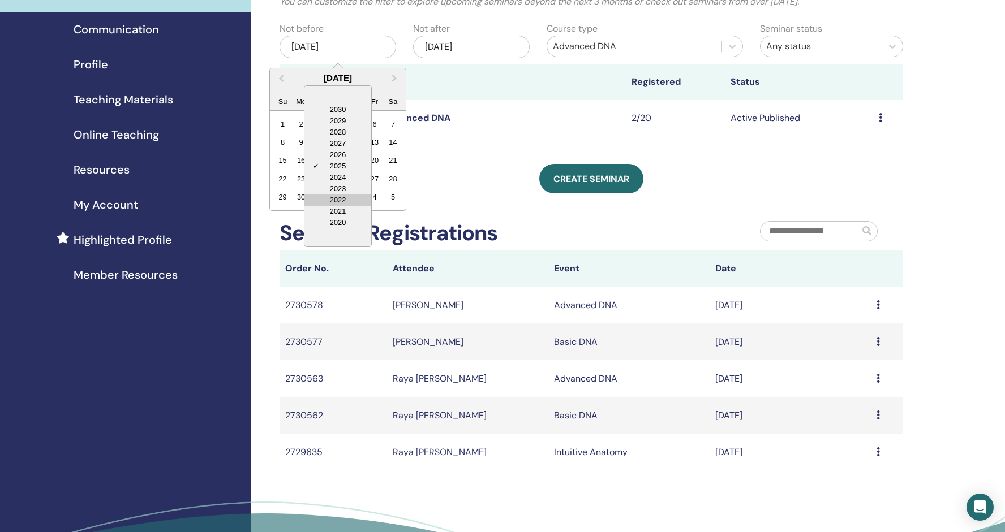
click at [334, 199] on div "2022" at bounding box center [337, 200] width 67 height 11
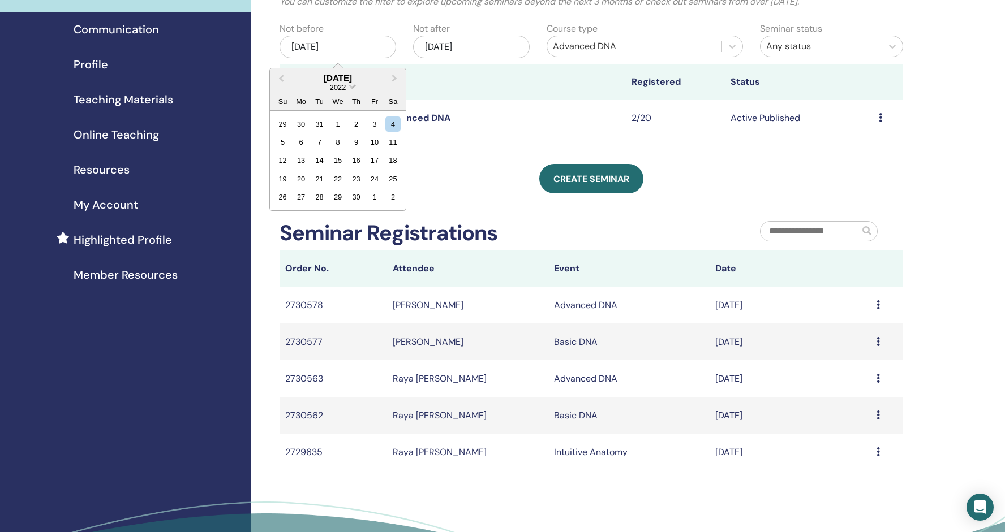
click at [337, 90] on span "2022" at bounding box center [338, 87] width 16 height 8
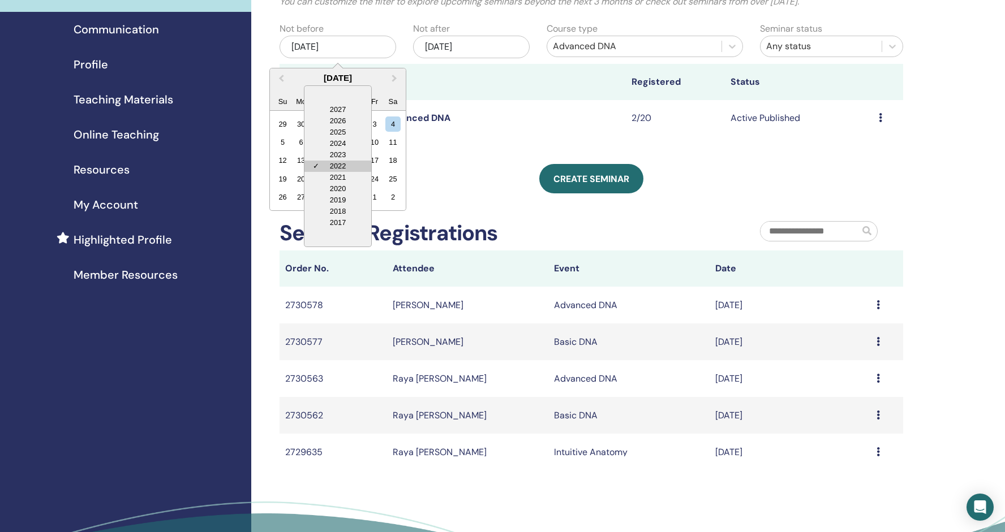
click at [356, 167] on div "✓ 2022" at bounding box center [337, 166] width 67 height 11
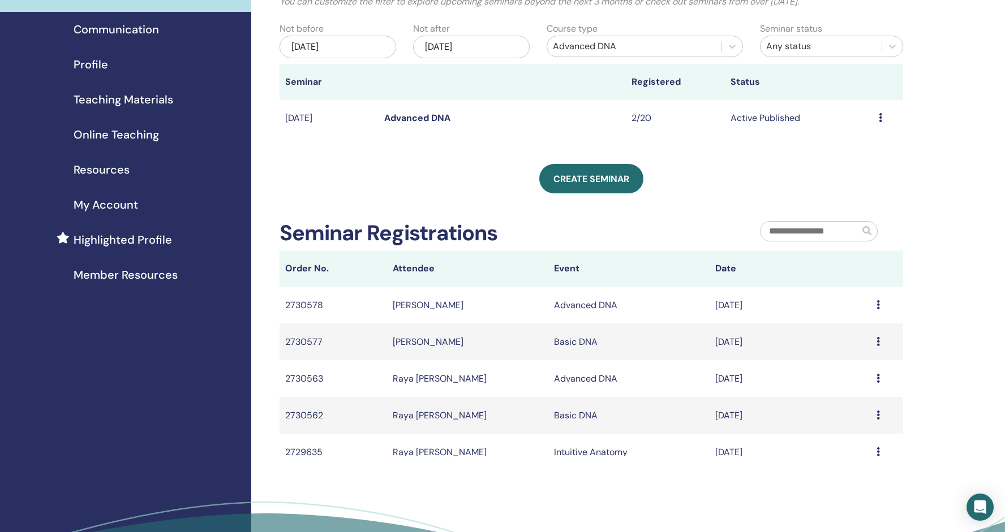
drag, startPoint x: 398, startPoint y: 42, endPoint x: 387, endPoint y: 42, distance: 10.2
click at [387, 42] on div "Not before Jun/04, 2025" at bounding box center [337, 42] width 133 height 40
click at [348, 46] on div "Jun/04, 2025" at bounding box center [337, 47] width 117 height 23
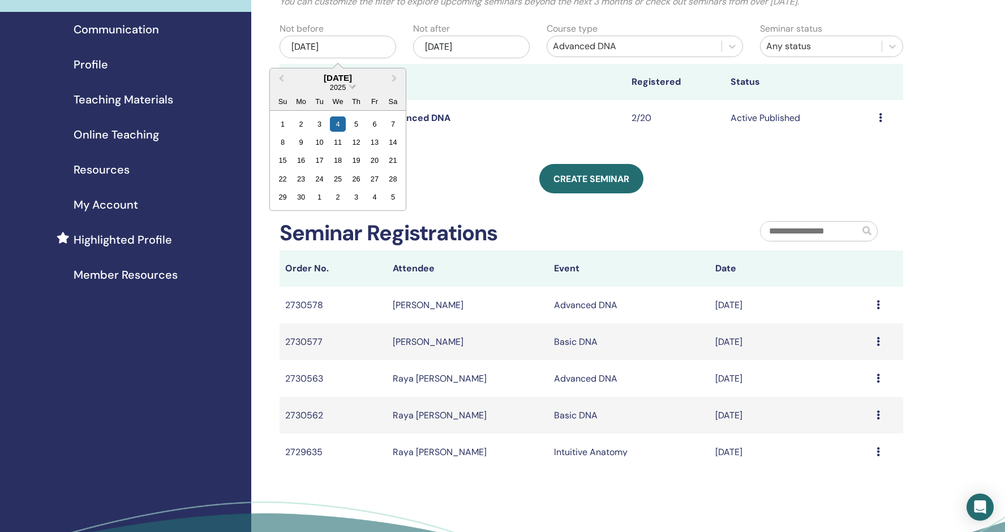
click at [342, 87] on span "2025" at bounding box center [338, 87] width 16 height 8
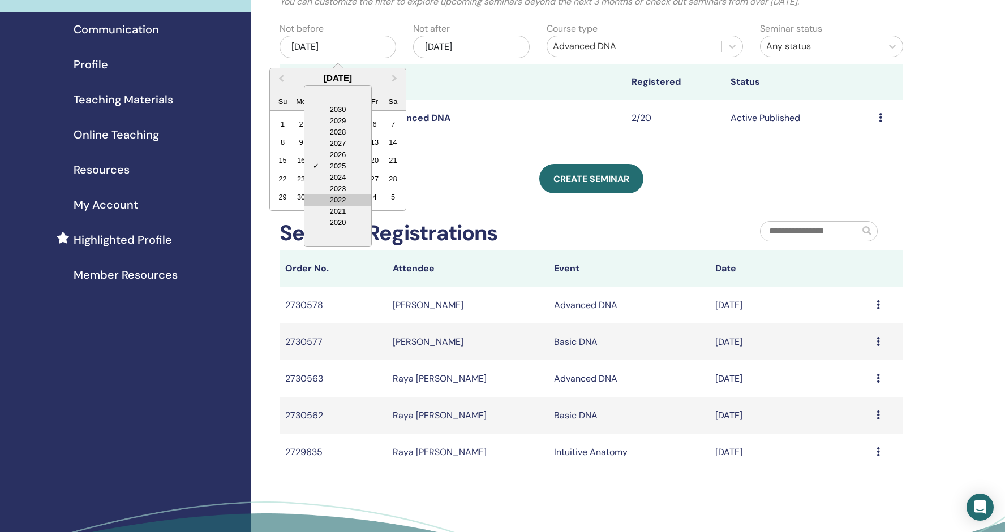
click at [337, 201] on div "2022" at bounding box center [337, 200] width 67 height 11
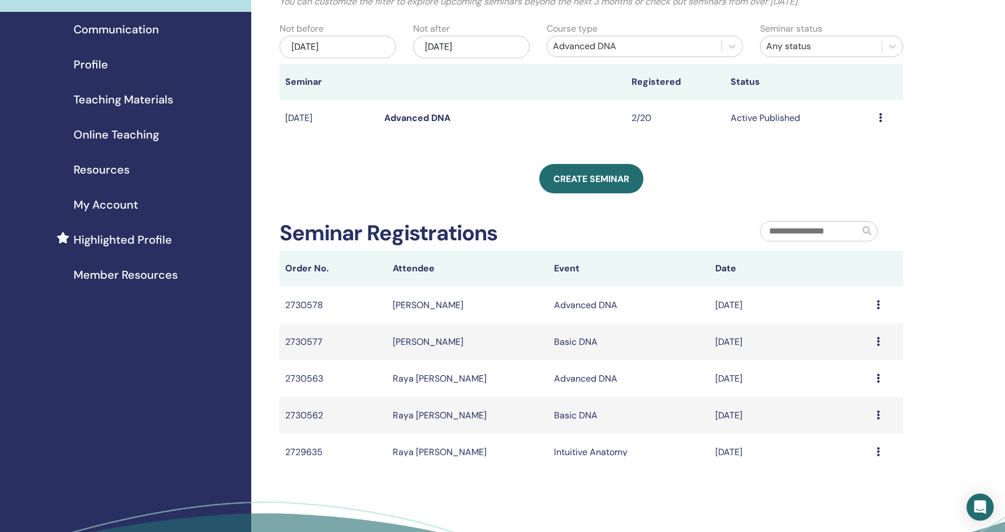
click at [472, 48] on div "Dec/29, 2025" at bounding box center [471, 47] width 117 height 23
click at [336, 47] on div "Jun/04, 2025" at bounding box center [337, 47] width 117 height 23
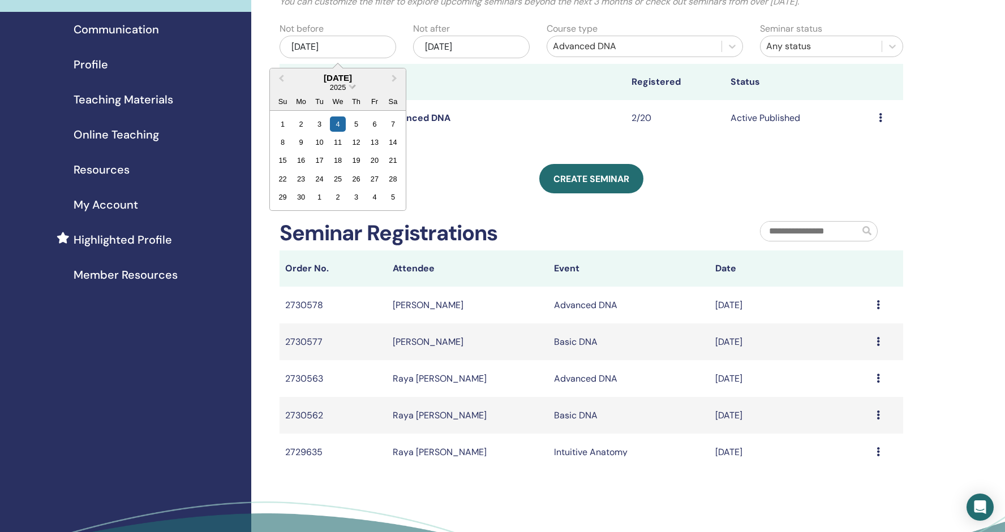
click at [342, 89] on span "2025" at bounding box center [338, 87] width 16 height 8
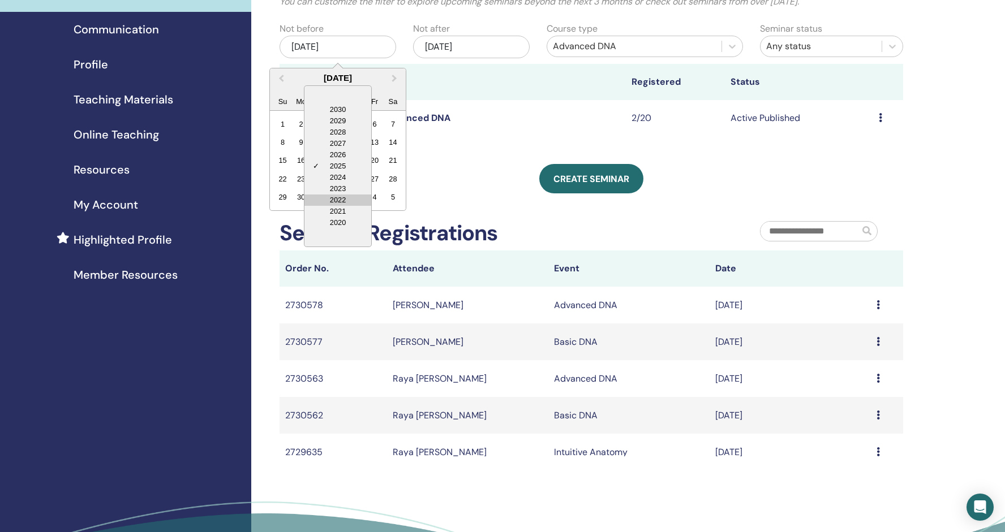
click at [339, 199] on div "2022" at bounding box center [337, 200] width 67 height 11
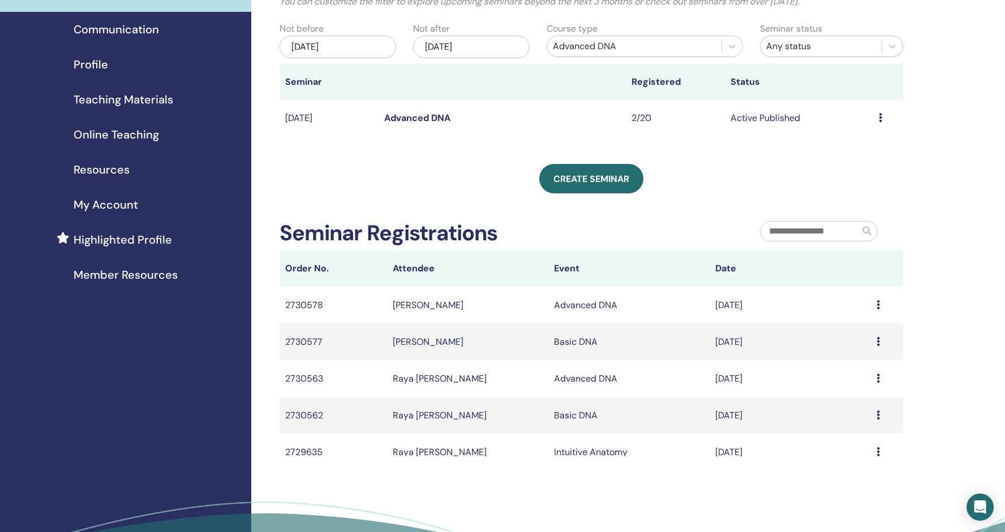
click at [456, 45] on div "Dec/29, 2025" at bounding box center [471, 47] width 117 height 23
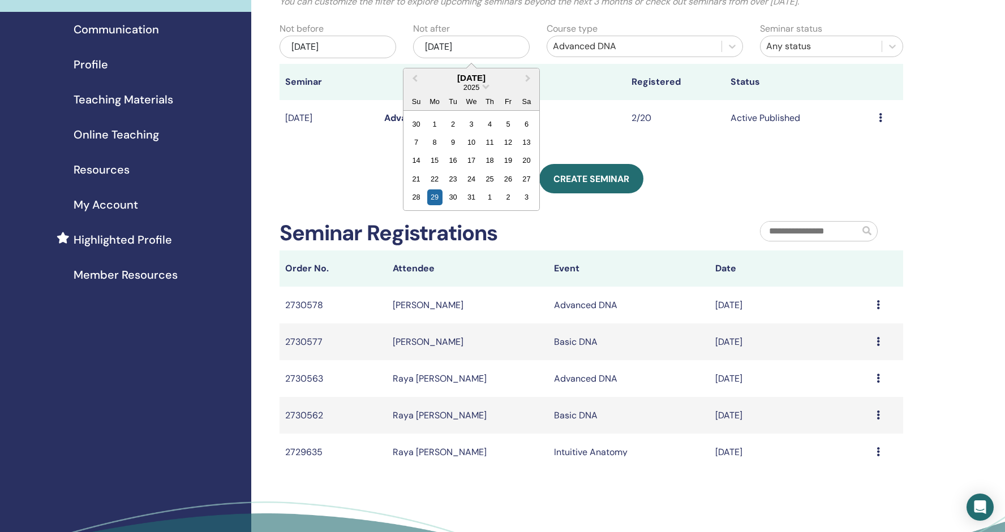
click at [486, 81] on div "December 2025" at bounding box center [471, 78] width 136 height 10
click at [486, 88] on span "Choose Date" at bounding box center [485, 85] width 7 height 7
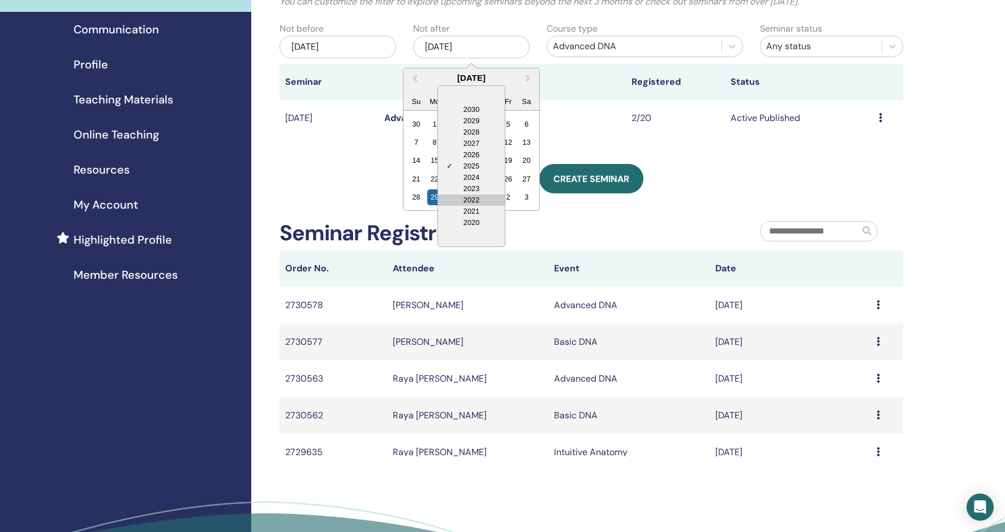
click at [467, 198] on div "2022" at bounding box center [471, 200] width 67 height 11
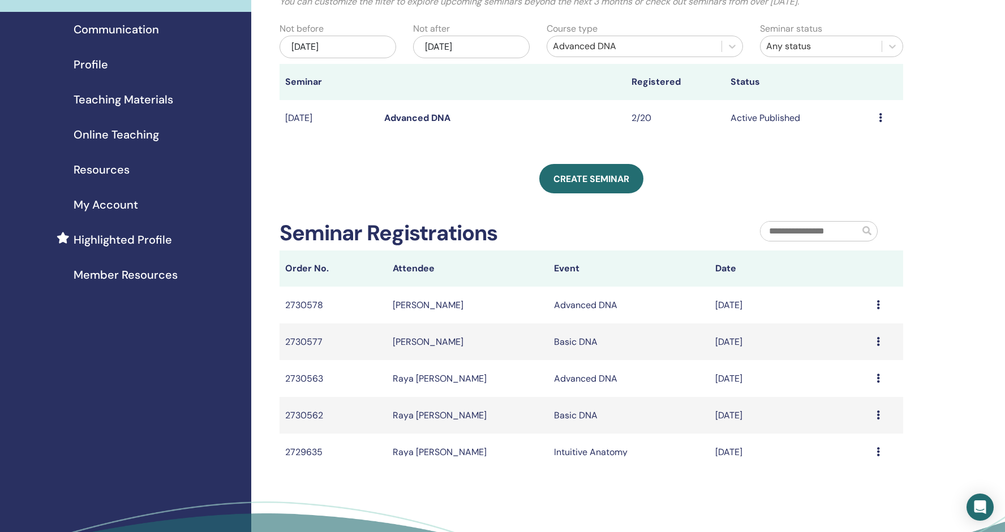
click at [463, 50] on div "Dec/29, 2025" at bounding box center [471, 47] width 117 height 23
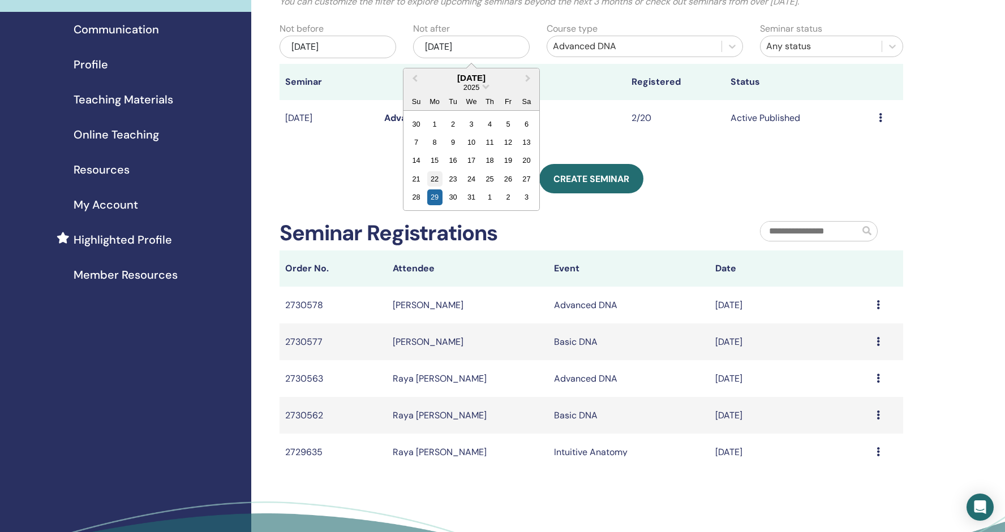
click at [436, 175] on div "22" at bounding box center [433, 178] width 15 height 15
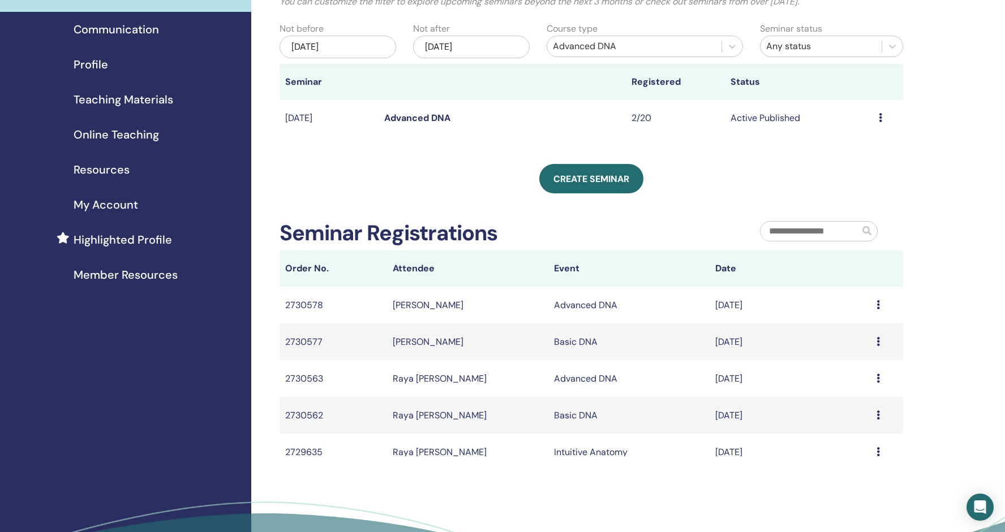
click at [335, 44] on div "Jun/04, 2025" at bounding box center [337, 47] width 117 height 23
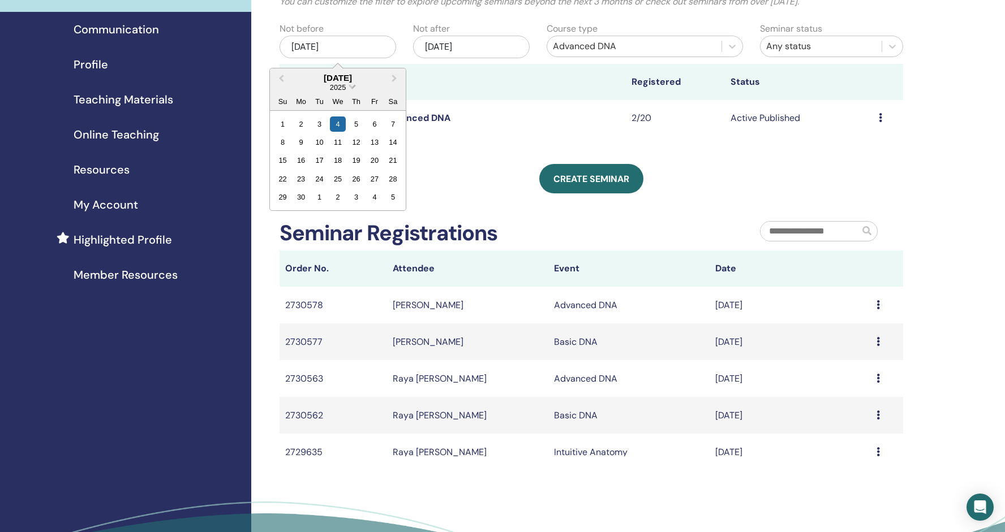
click at [344, 86] on span "2025" at bounding box center [338, 87] width 16 height 8
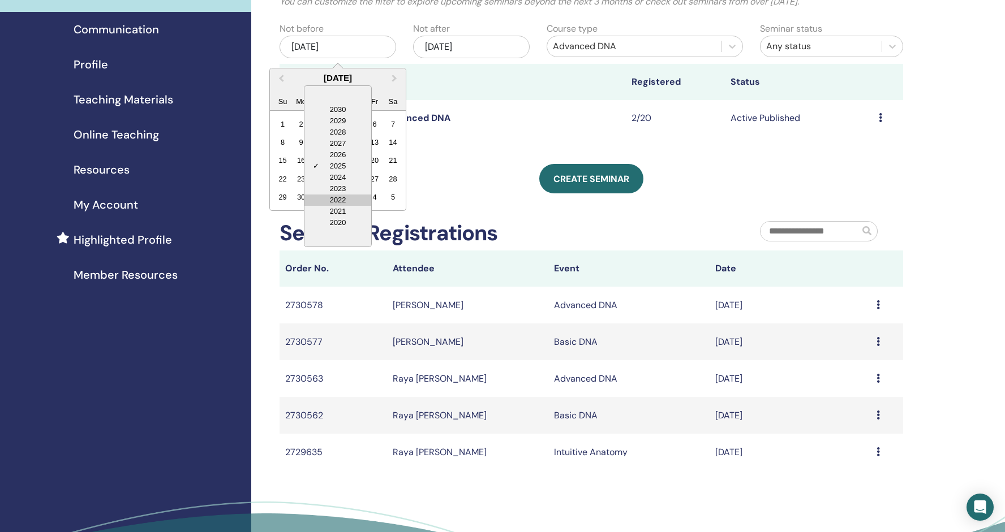
click at [347, 202] on div "2022" at bounding box center [337, 200] width 67 height 11
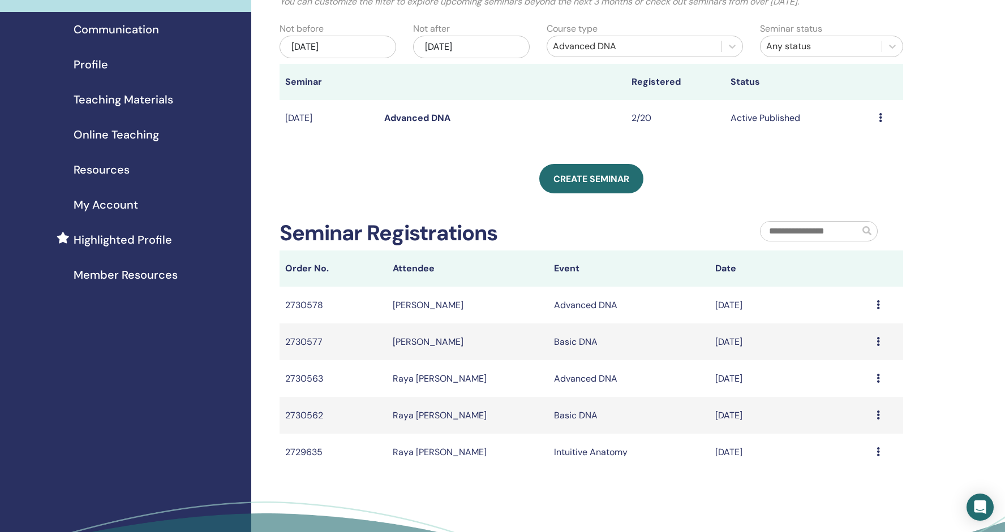
click at [462, 44] on div "Dec/22, 2025" at bounding box center [471, 47] width 117 height 23
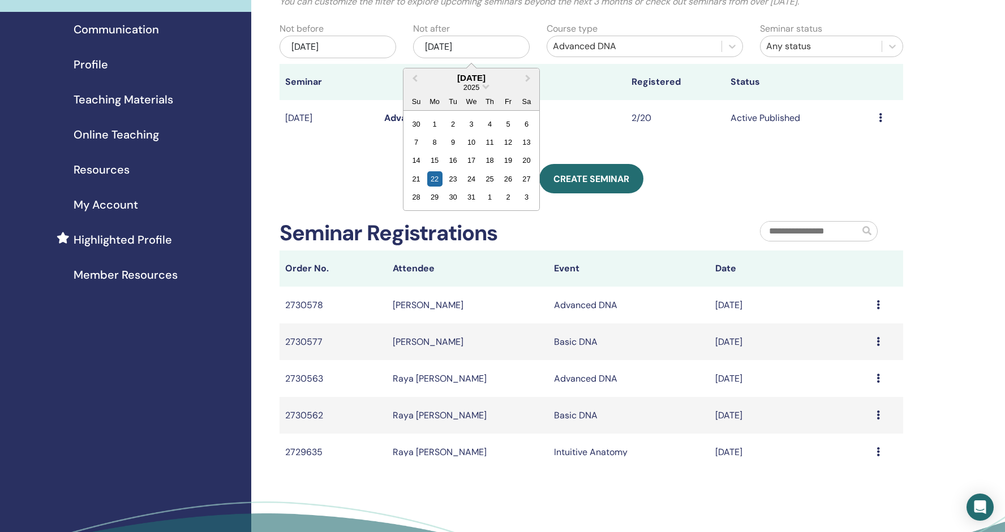
click at [483, 88] on div "2025" at bounding box center [471, 88] width 136 height 10
click at [484, 86] on span "Choose Date" at bounding box center [485, 85] width 7 height 7
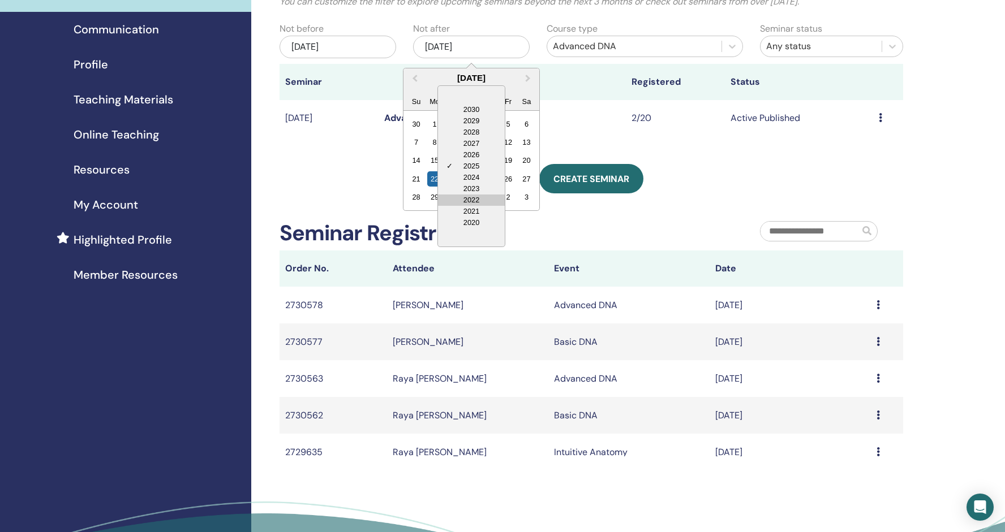
click at [471, 199] on div "2022" at bounding box center [471, 200] width 67 height 11
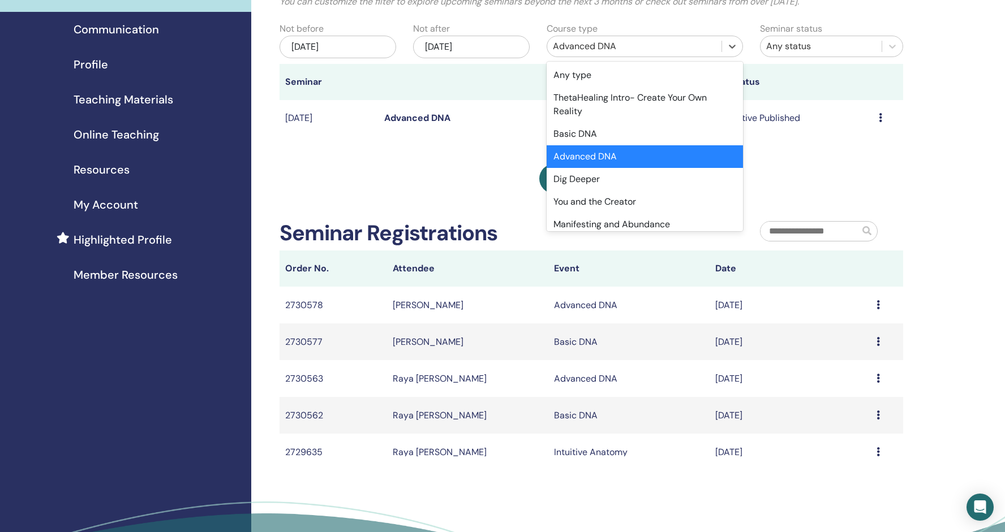
click at [605, 42] on div "Advanced DNA" at bounding box center [634, 47] width 163 height 14
click at [592, 145] on div "Advanced DNA" at bounding box center [644, 156] width 196 height 23
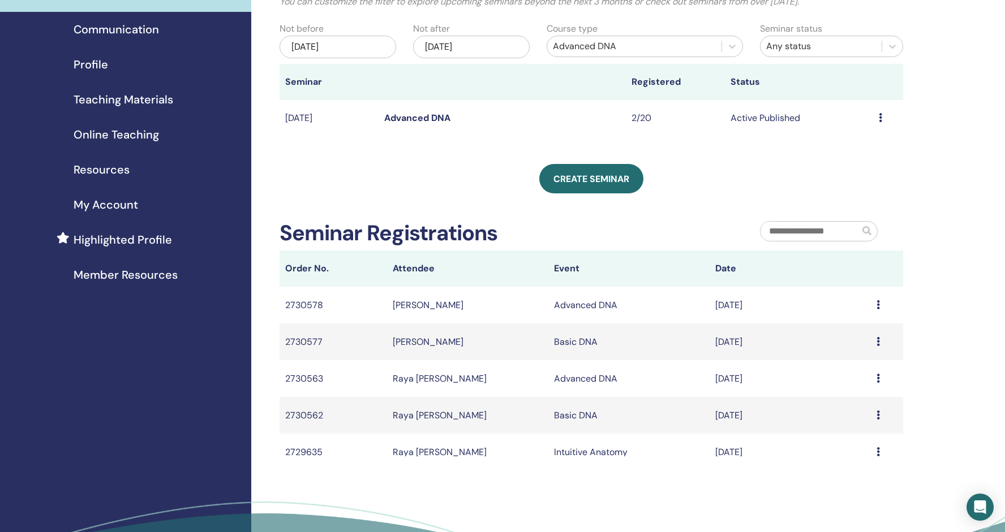
click at [343, 41] on div "Jun/04, 2025" at bounding box center [337, 47] width 117 height 23
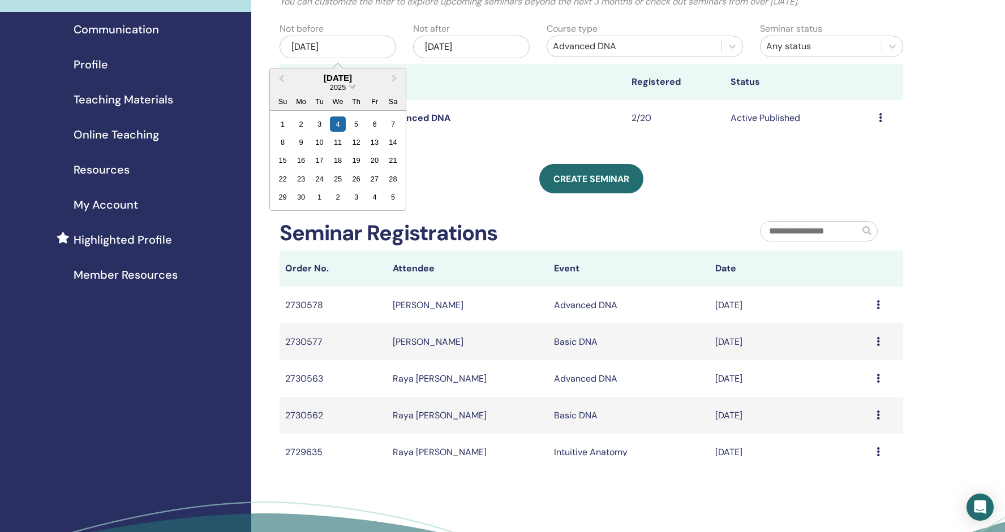
click at [344, 85] on span "2025" at bounding box center [338, 87] width 16 height 8
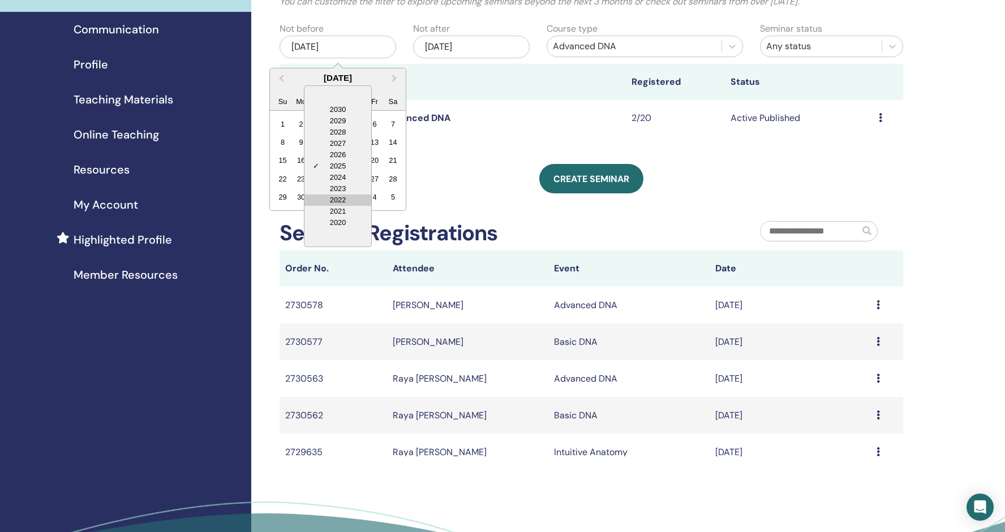
click at [348, 199] on div "2022" at bounding box center [337, 200] width 67 height 11
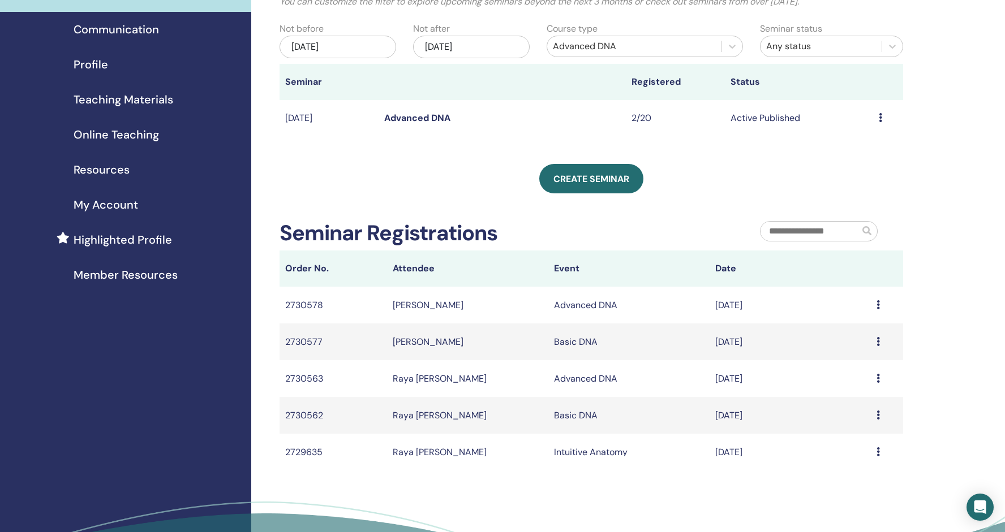
click at [475, 46] on div "Dec/22, 2025" at bounding box center [471, 47] width 117 height 23
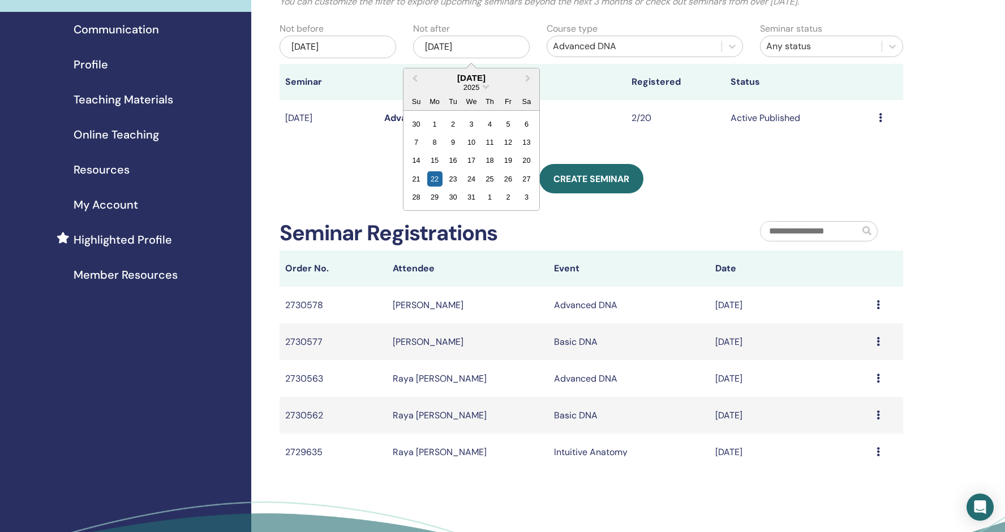
click at [341, 46] on div "Jun/04, 2025" at bounding box center [337, 47] width 117 height 23
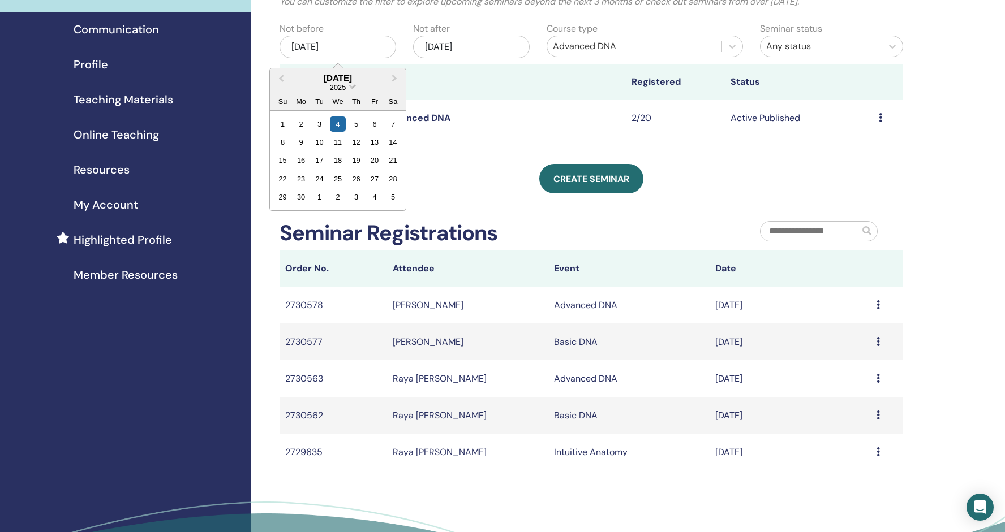
click at [343, 89] on span "2025" at bounding box center [338, 87] width 16 height 8
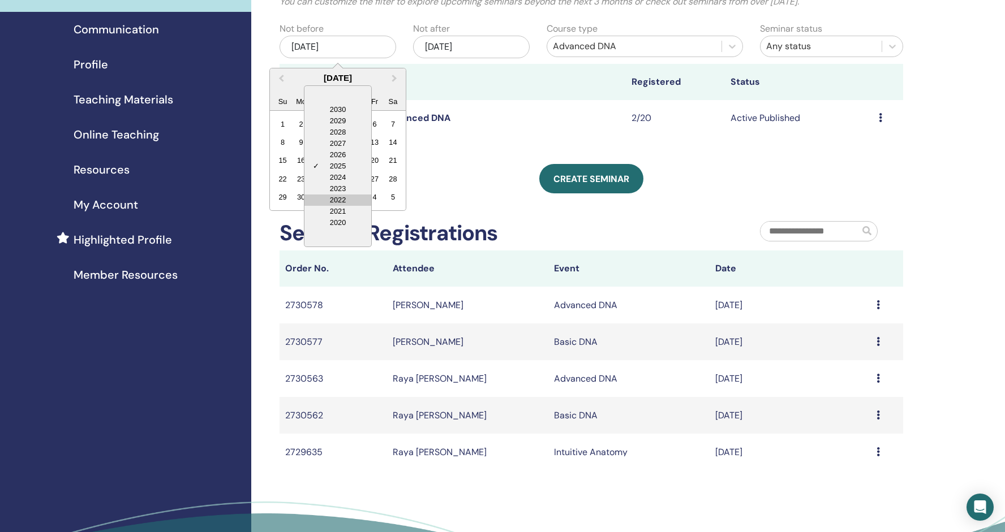
click at [337, 200] on div "2022" at bounding box center [337, 200] width 67 height 11
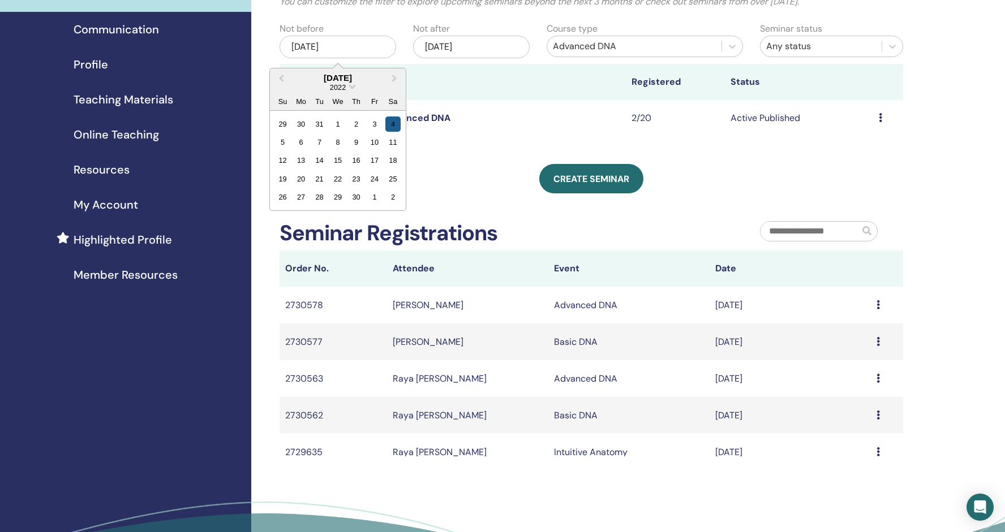
click at [392, 119] on div "4" at bounding box center [392, 123] width 15 height 15
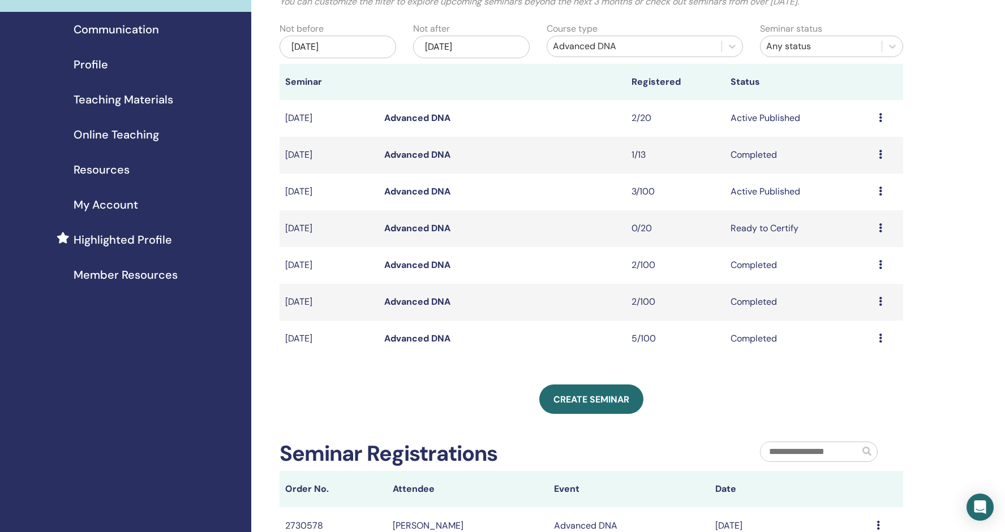
click at [476, 44] on div "Dec/22, 2025" at bounding box center [471, 47] width 117 height 23
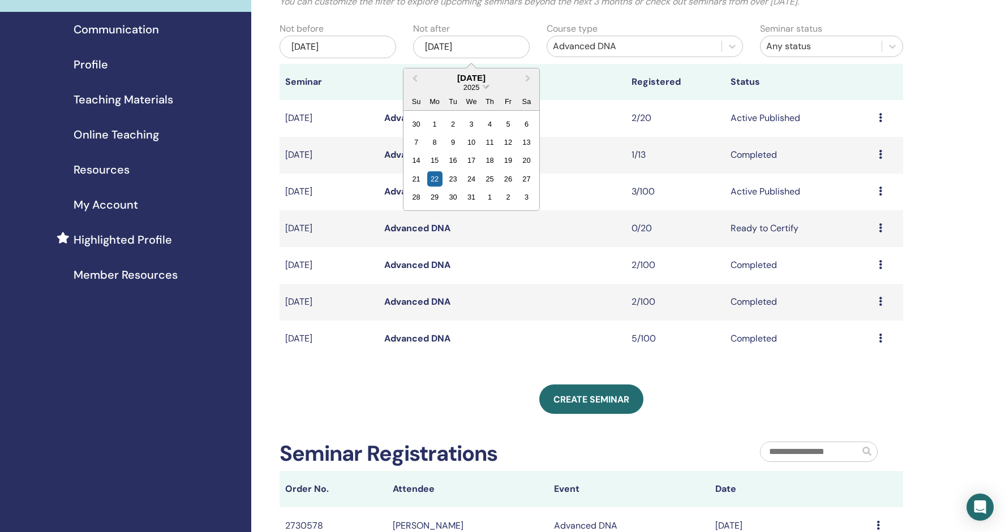
click at [476, 88] on span "2025" at bounding box center [471, 87] width 16 height 8
click at [469, 201] on div "2022" at bounding box center [471, 200] width 67 height 11
click at [894, 46] on icon at bounding box center [892, 47] width 7 height 4
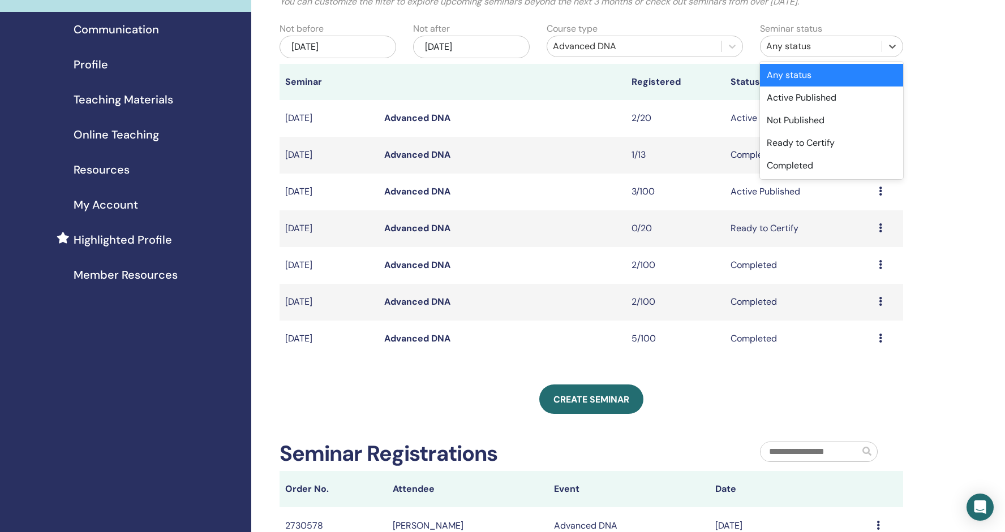
click at [818, 81] on div "Any status" at bounding box center [831, 75] width 143 height 23
click at [811, 42] on div "Any status" at bounding box center [821, 47] width 110 height 14
click at [796, 166] on div "Completed" at bounding box center [831, 165] width 143 height 23
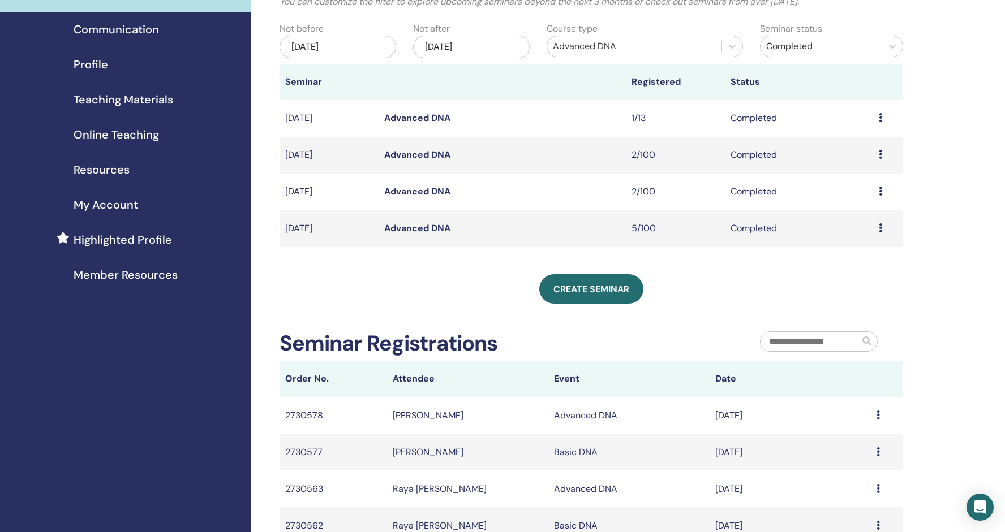
click at [410, 229] on link "Advanced DNA" at bounding box center [417, 228] width 66 height 12
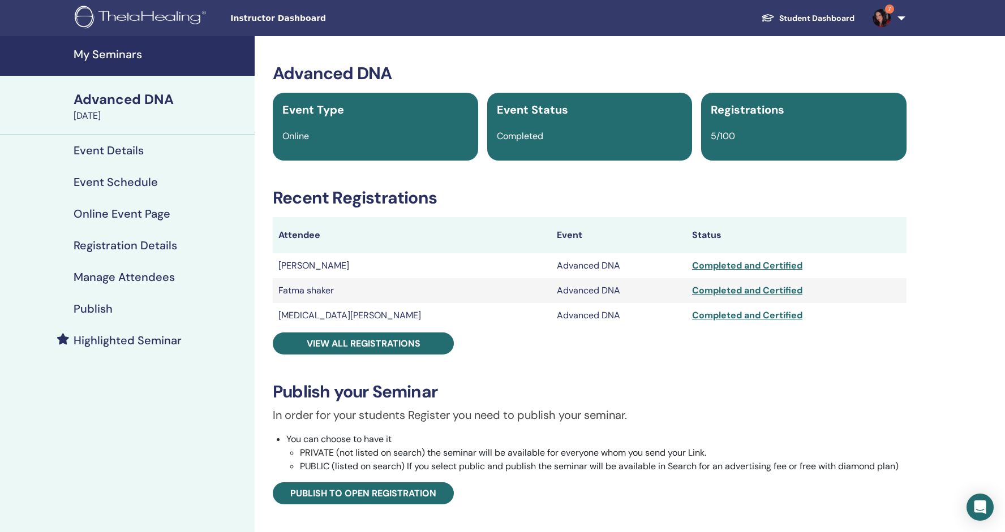
click at [311, 292] on td "Fatma shaker" at bounding box center [412, 290] width 278 height 25
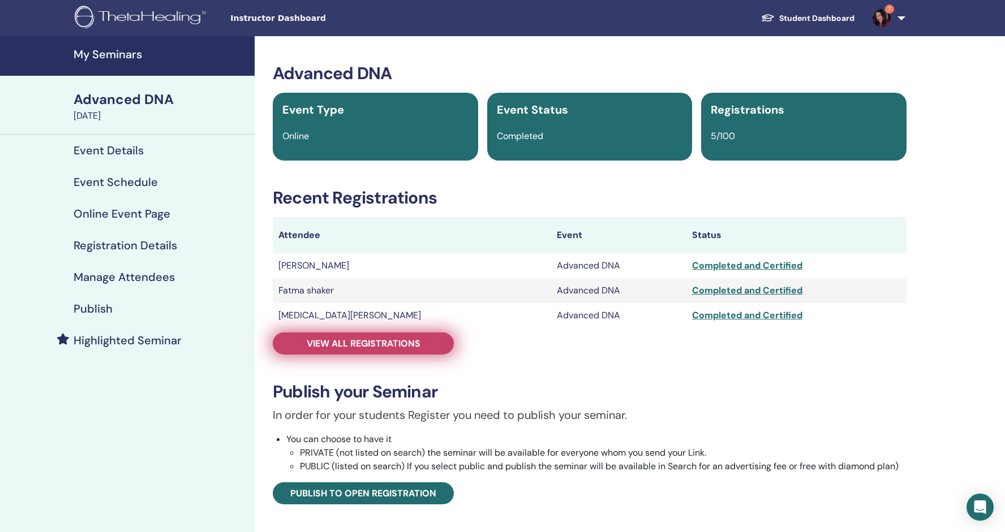
click at [386, 341] on span "View all registrations" at bounding box center [364, 344] width 114 height 12
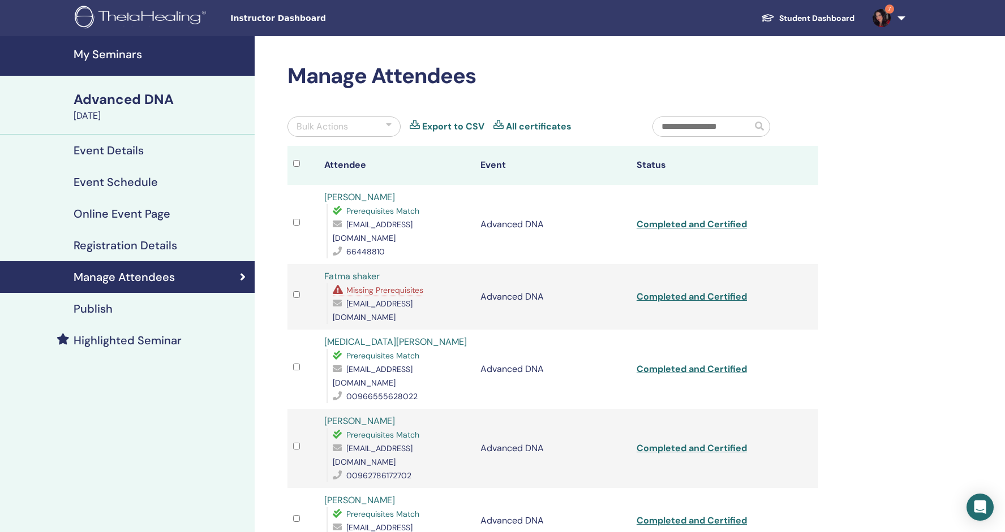
click at [502, 278] on td "Advanced DNA" at bounding box center [553, 297] width 156 height 66
click at [675, 363] on link "Completed and Certified" at bounding box center [691, 369] width 110 height 12
